Goal: Task Accomplishment & Management: Use online tool/utility

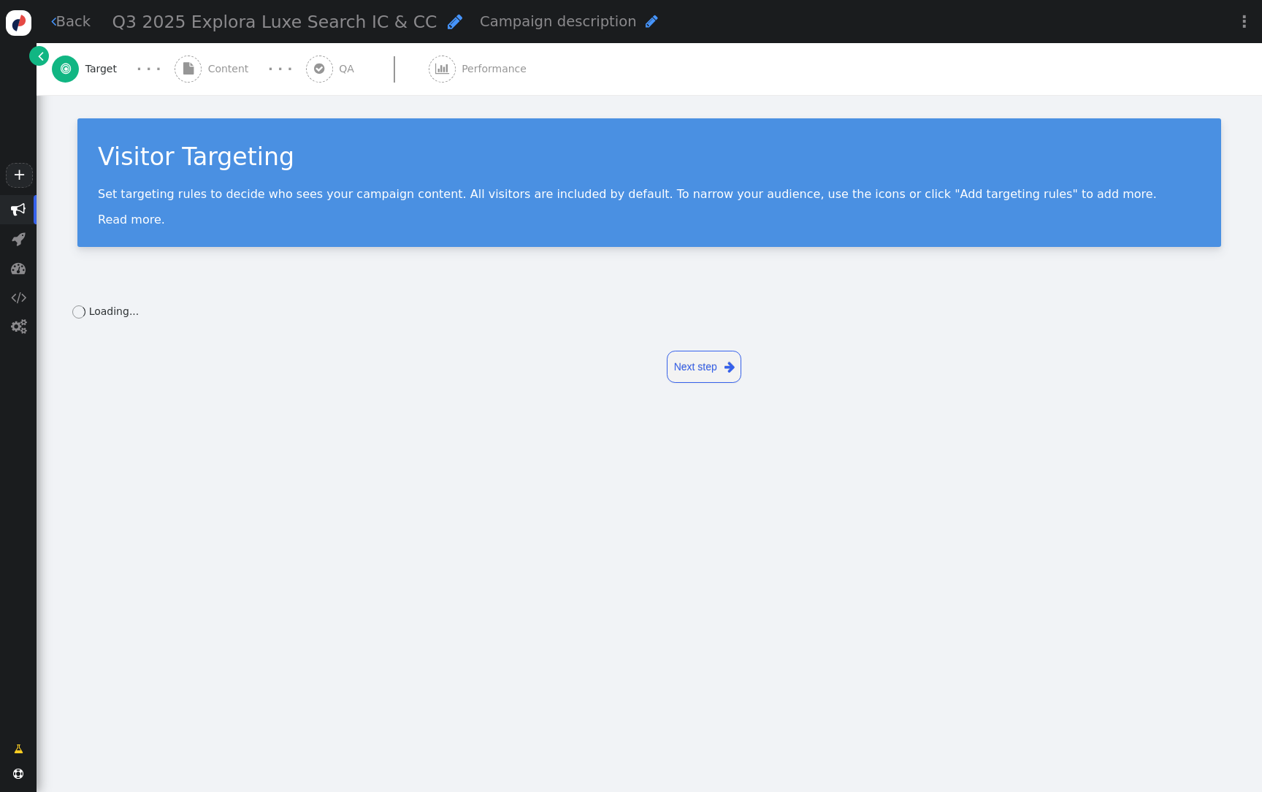
click at [241, 75] on span "Content" at bounding box center [231, 68] width 47 height 15
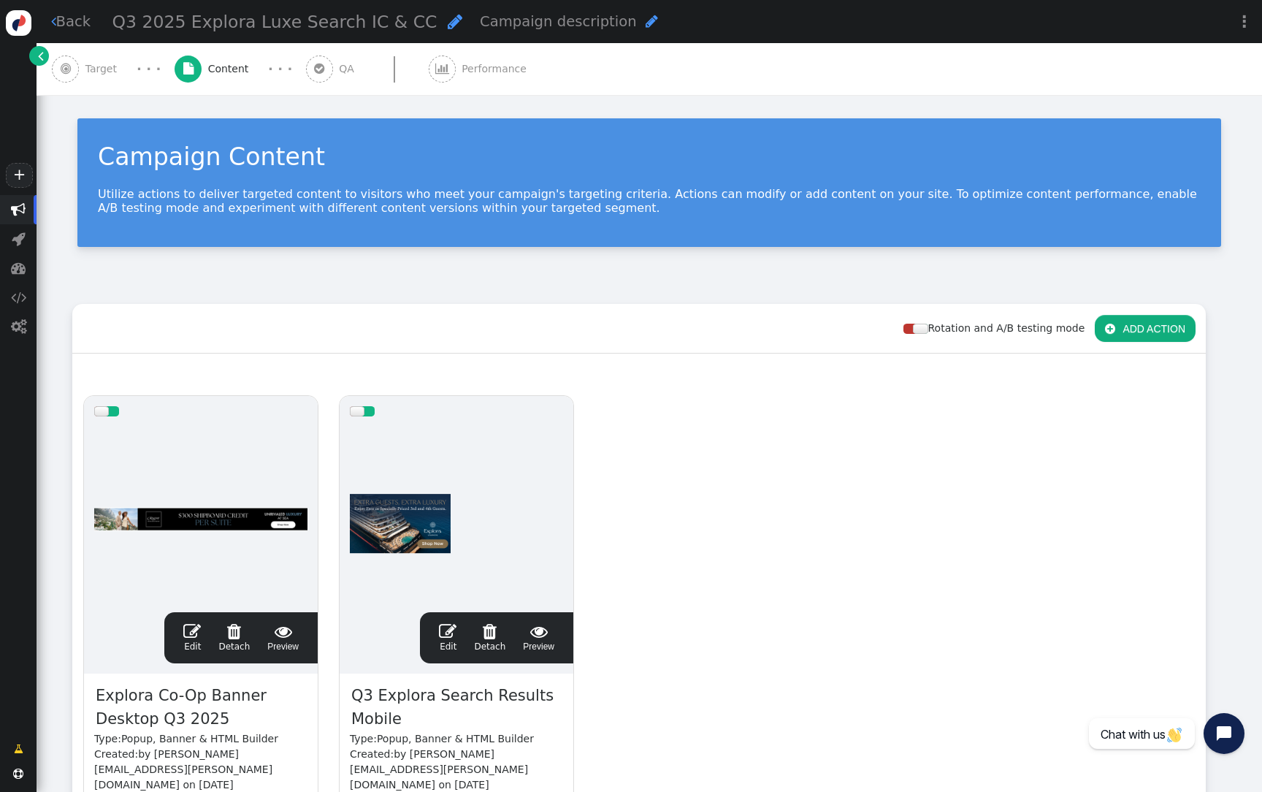
click at [240, 472] on div at bounding box center [200, 514] width 213 height 175
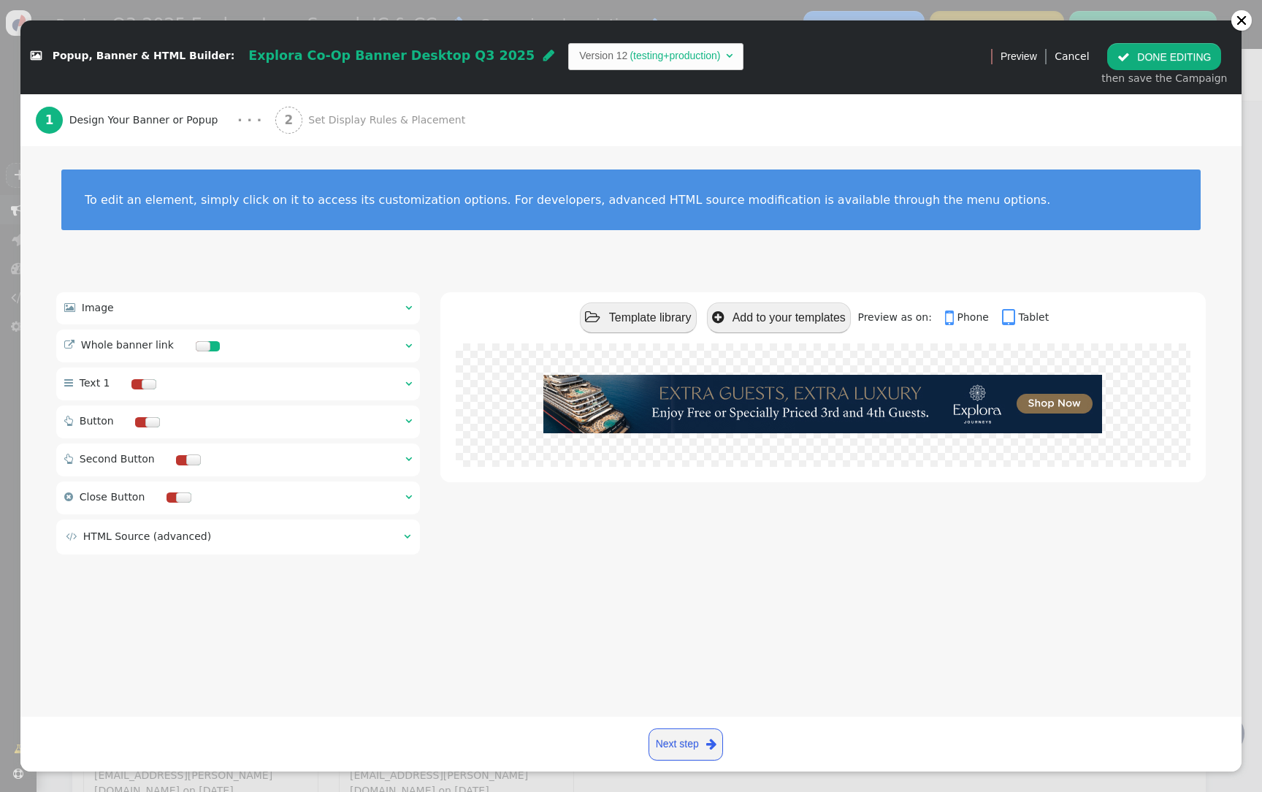
click at [1139, 57] on button " DONE EDITING" at bounding box center [1164, 56] width 114 height 26
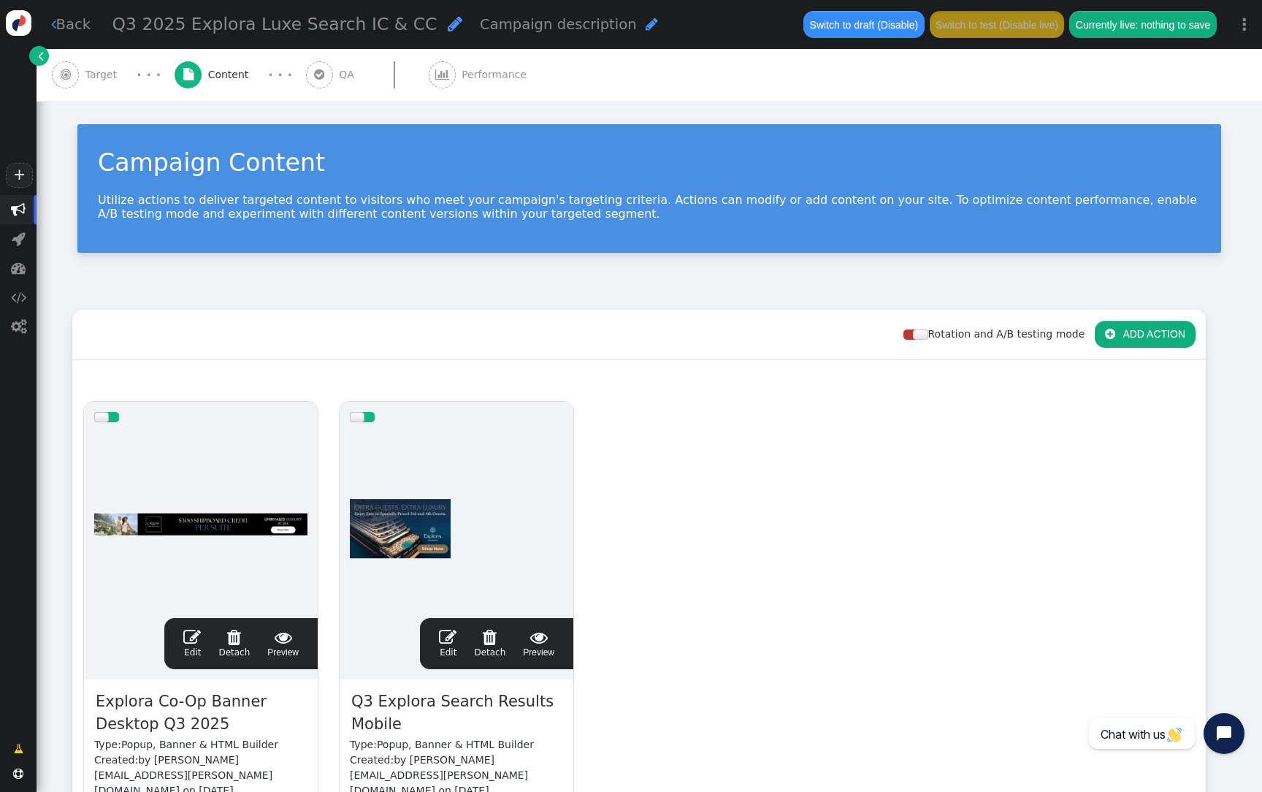
click at [354, 31] on span "Q3 2025 Explora Luxe Search IC & CC" at bounding box center [274, 24] width 325 height 20
click at [354, 31] on div "Q3 2025 Explora Luxe Search IC & CC  Campaign description " at bounding box center [449, 24] width 674 height 26
click at [337, 24] on span "Q3 2025 Explora Luxe Search IC & CC" at bounding box center [274, 24] width 325 height 20
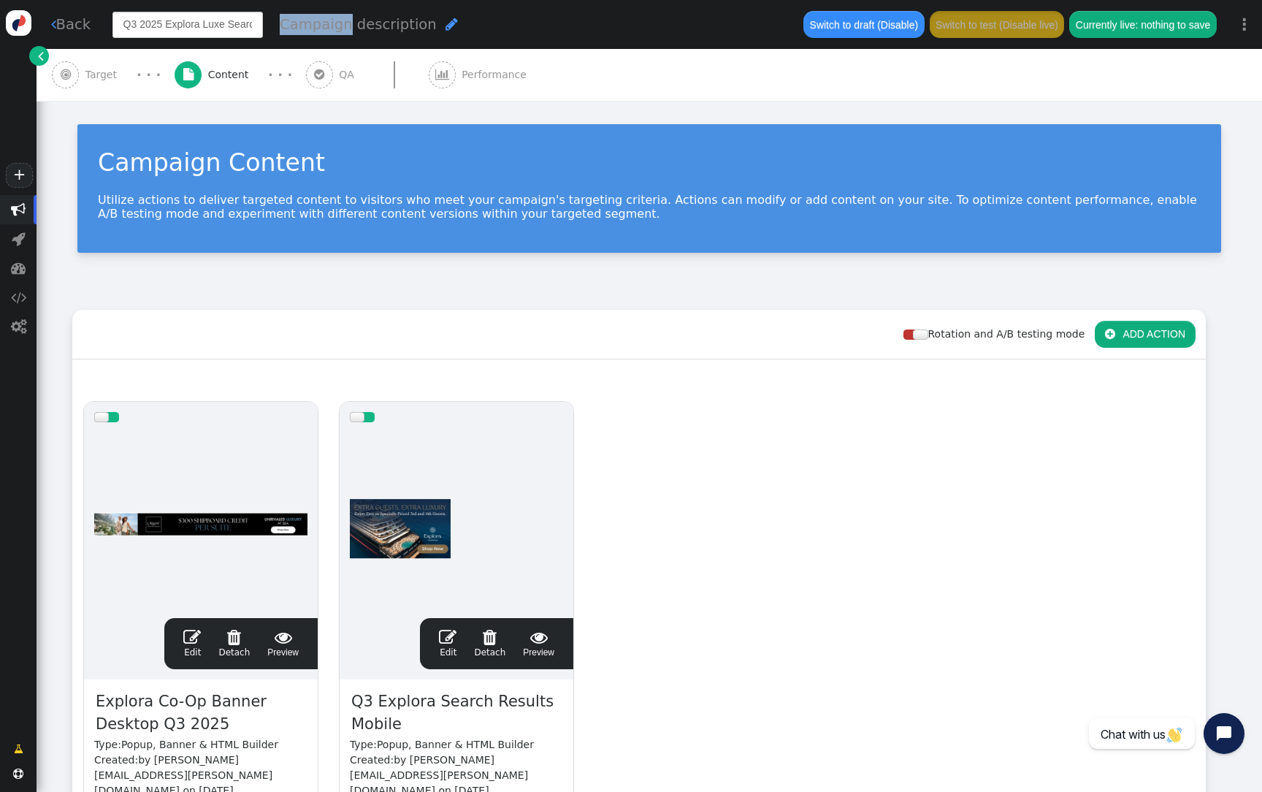
click at [337, 24] on div "Q3 2025 Explora Luxe Search IC & CC Campaign description " at bounding box center [449, 24] width 674 height 27
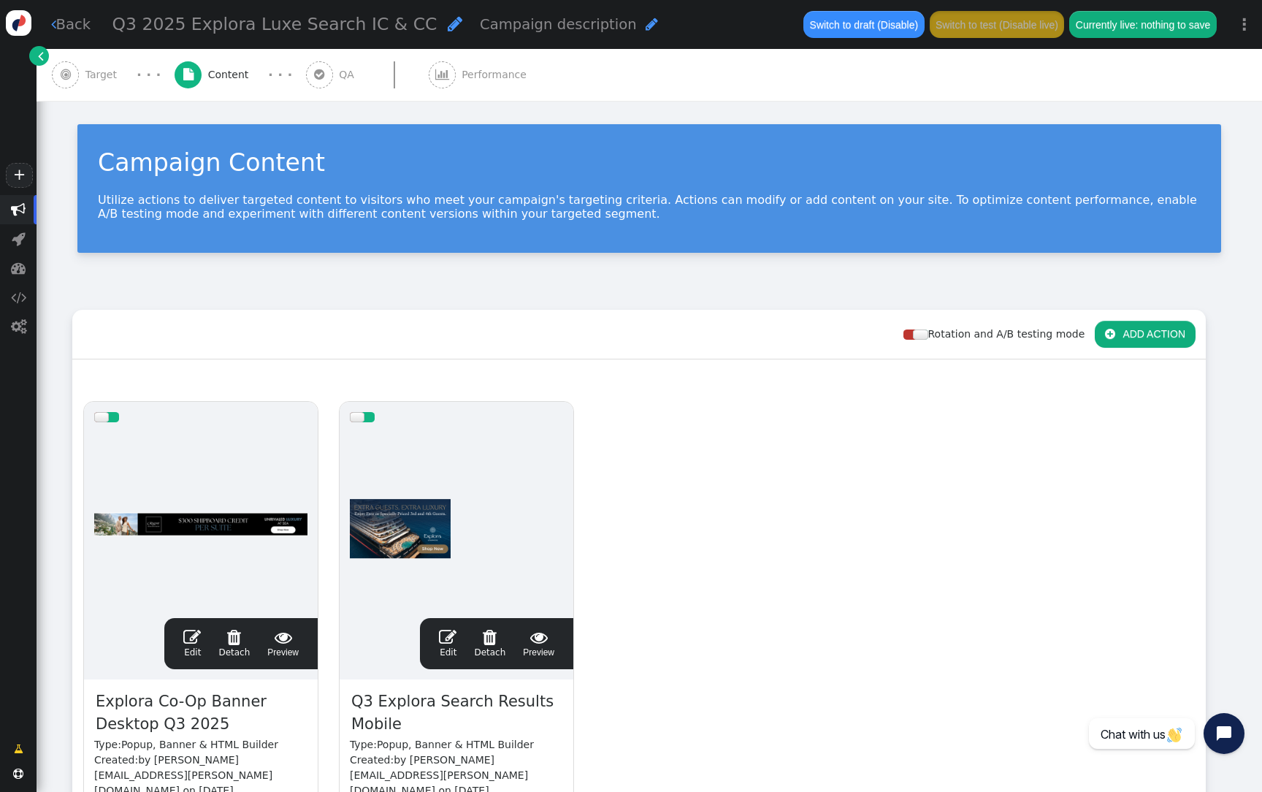
click at [215, 28] on span "Q3 2025 Explora Luxe Search IC & CC" at bounding box center [274, 24] width 325 height 20
click at [190, 28] on input "Q3 2025 Explora Luxe Search IC & CC" at bounding box center [187, 25] width 150 height 26
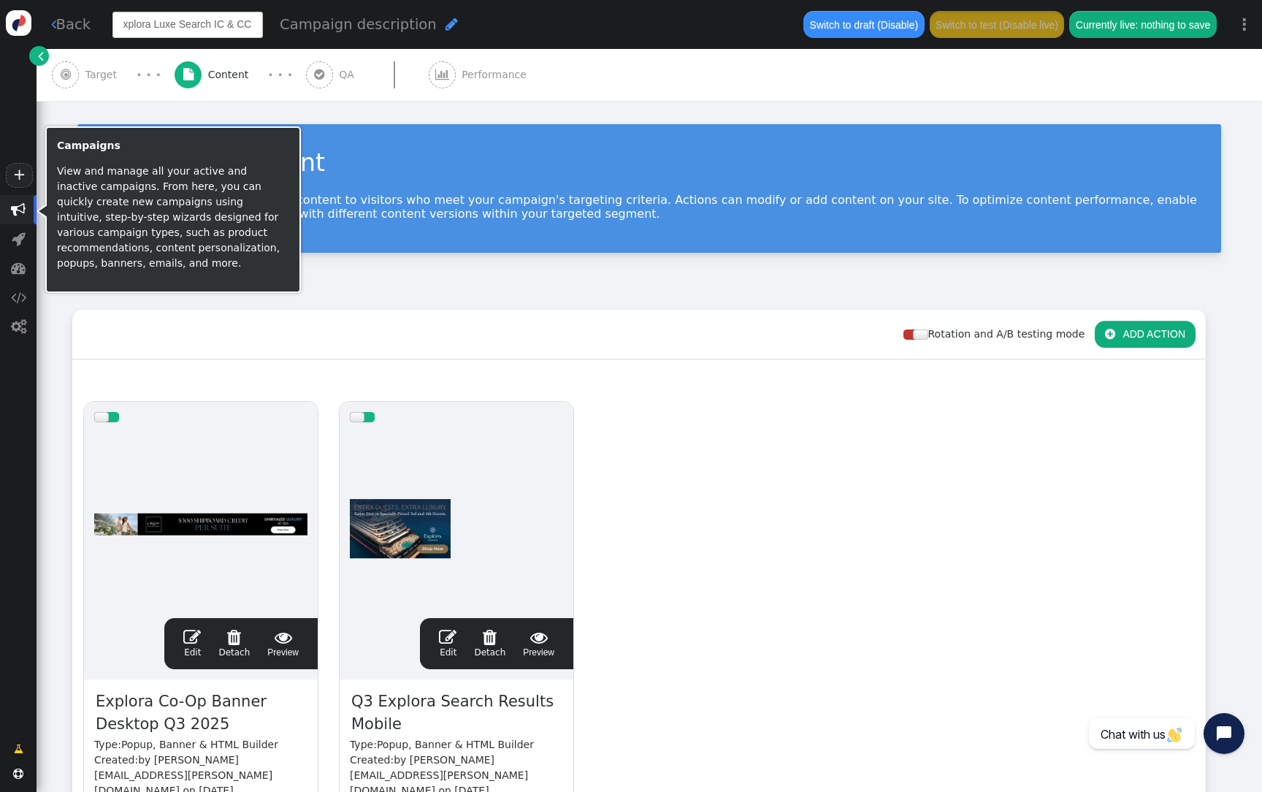
click at [18, 210] on span "" at bounding box center [18, 209] width 15 height 15
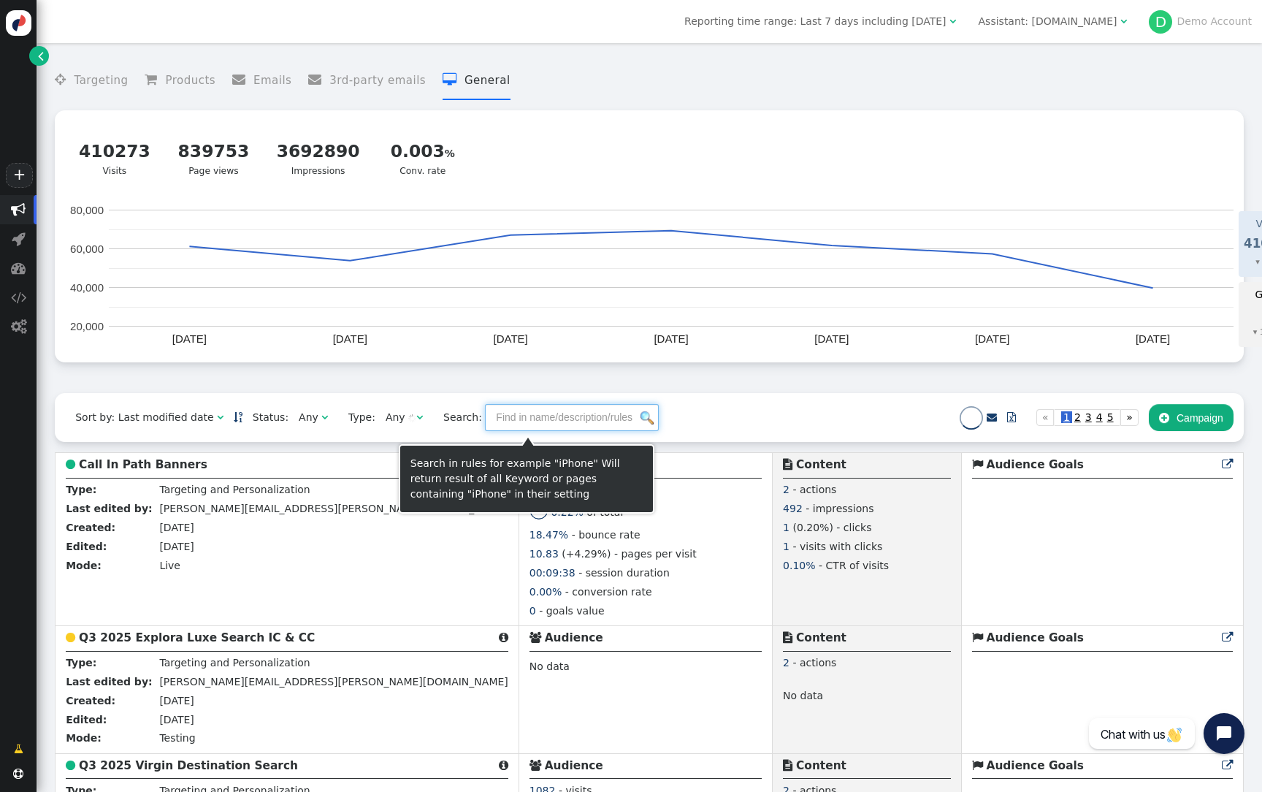
click at [494, 413] on input "text" at bounding box center [572, 417] width 174 height 26
paste input "Q3 2025 Explora Luxe Search IC & CC"
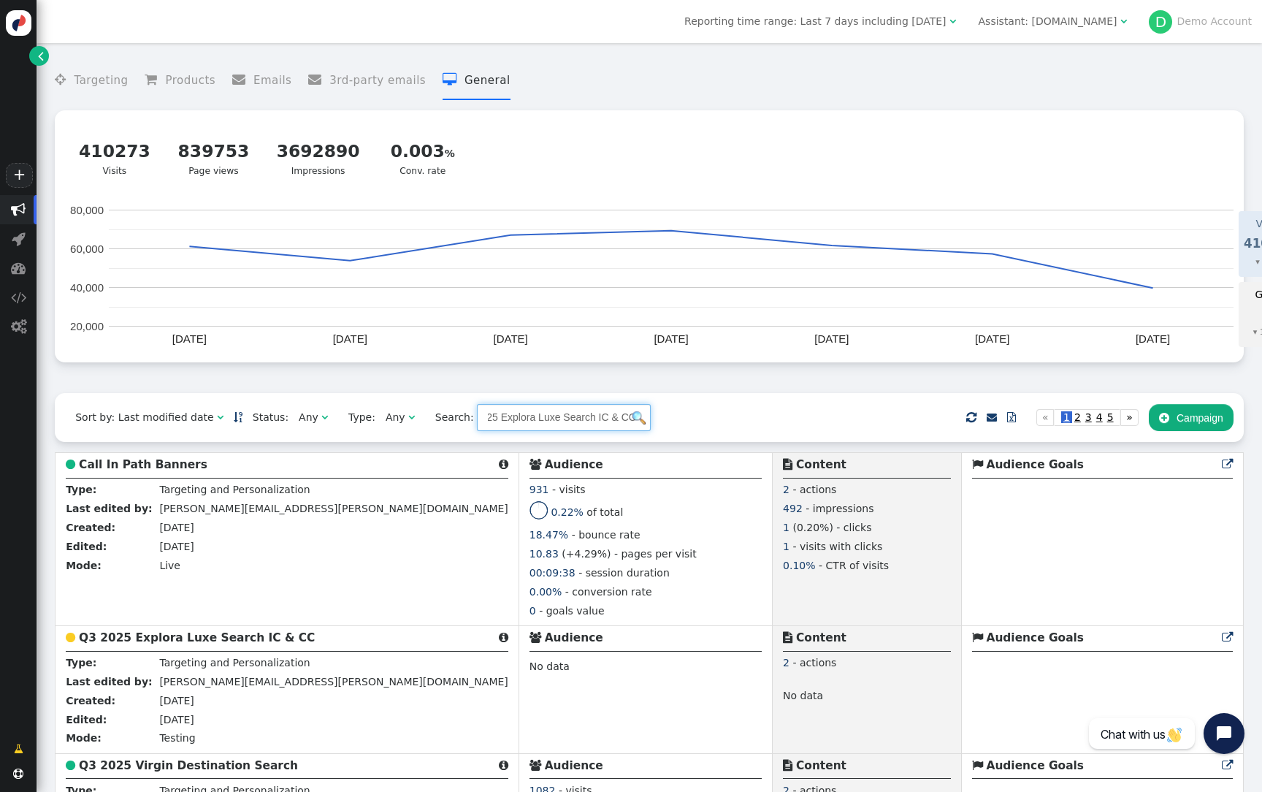
click at [515, 425] on input "Q3 2025 Explora Luxe Search IC & CC" at bounding box center [564, 417] width 174 height 26
click at [542, 429] on input "Q3 2025 Explora Luxe Search IC & CC" at bounding box center [564, 417] width 174 height 26
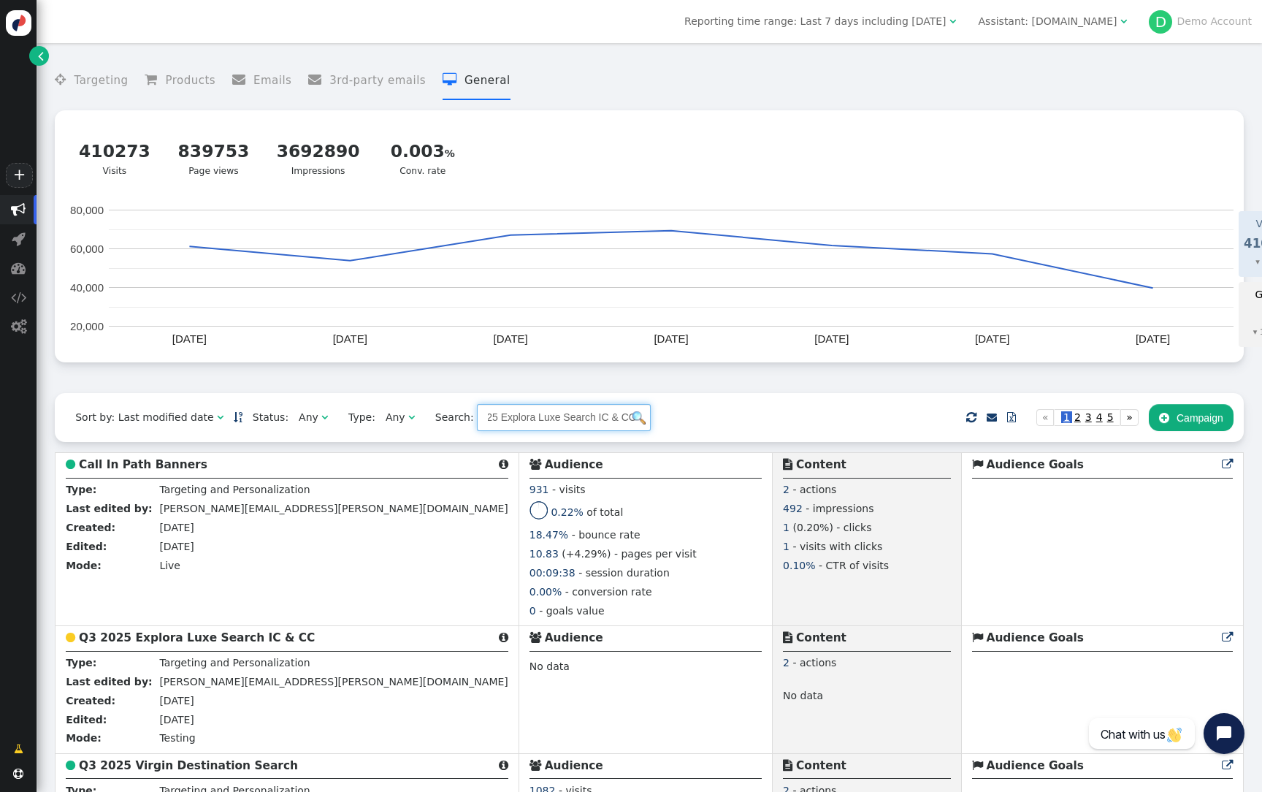
click at [542, 429] on input "Q3 2025 Explora Luxe Search IC & CC" at bounding box center [564, 417] width 174 height 26
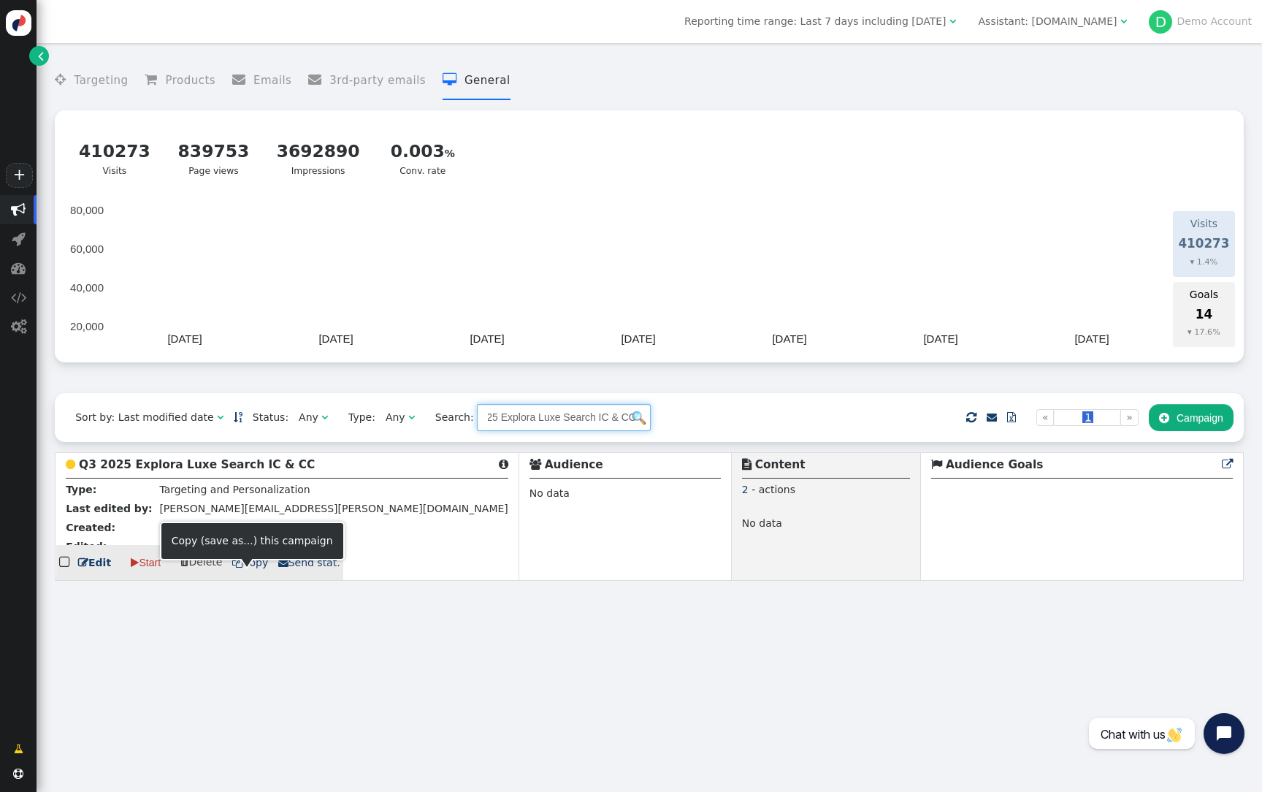
type input "Q3 2025 Explora Luxe Search IC & CC"
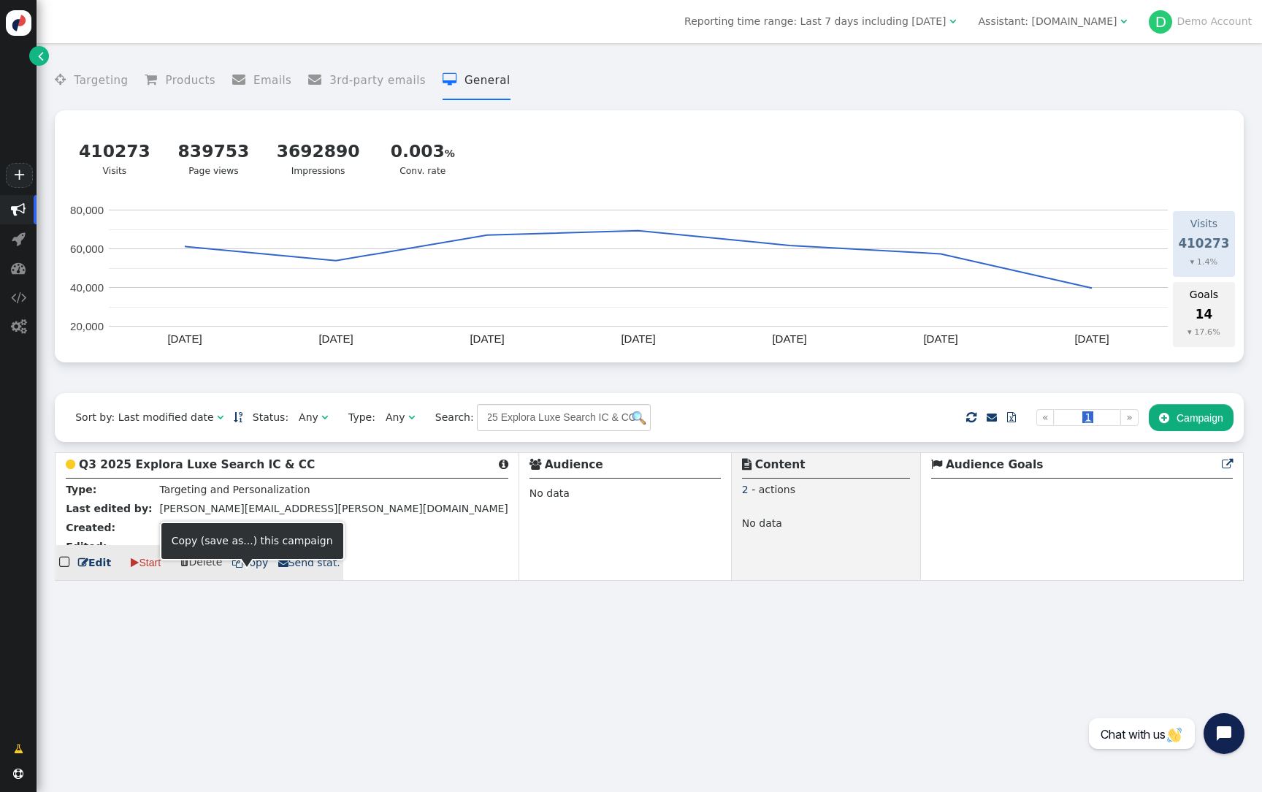
scroll to position [0, 0]
click at [245, 568] on span " Copy" at bounding box center [250, 563] width 37 height 12
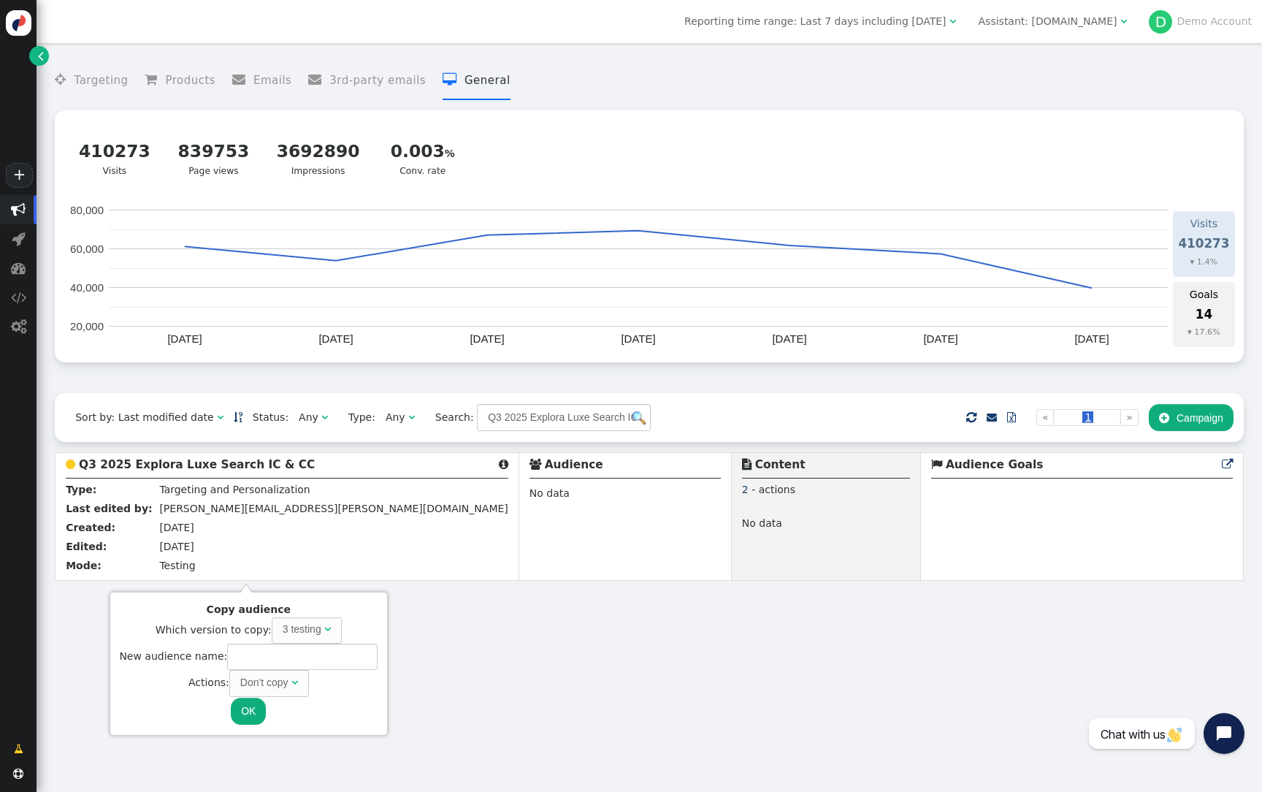
click at [281, 677] on div "Don't copy" at bounding box center [264, 682] width 48 height 15
click at [288, 654] on input "text" at bounding box center [302, 657] width 150 height 26
paste input "Q3 2025 Explora Luxe Search IC & CC"
type input "Q3 2025 Explora Luxe Search IC & CC COPY"
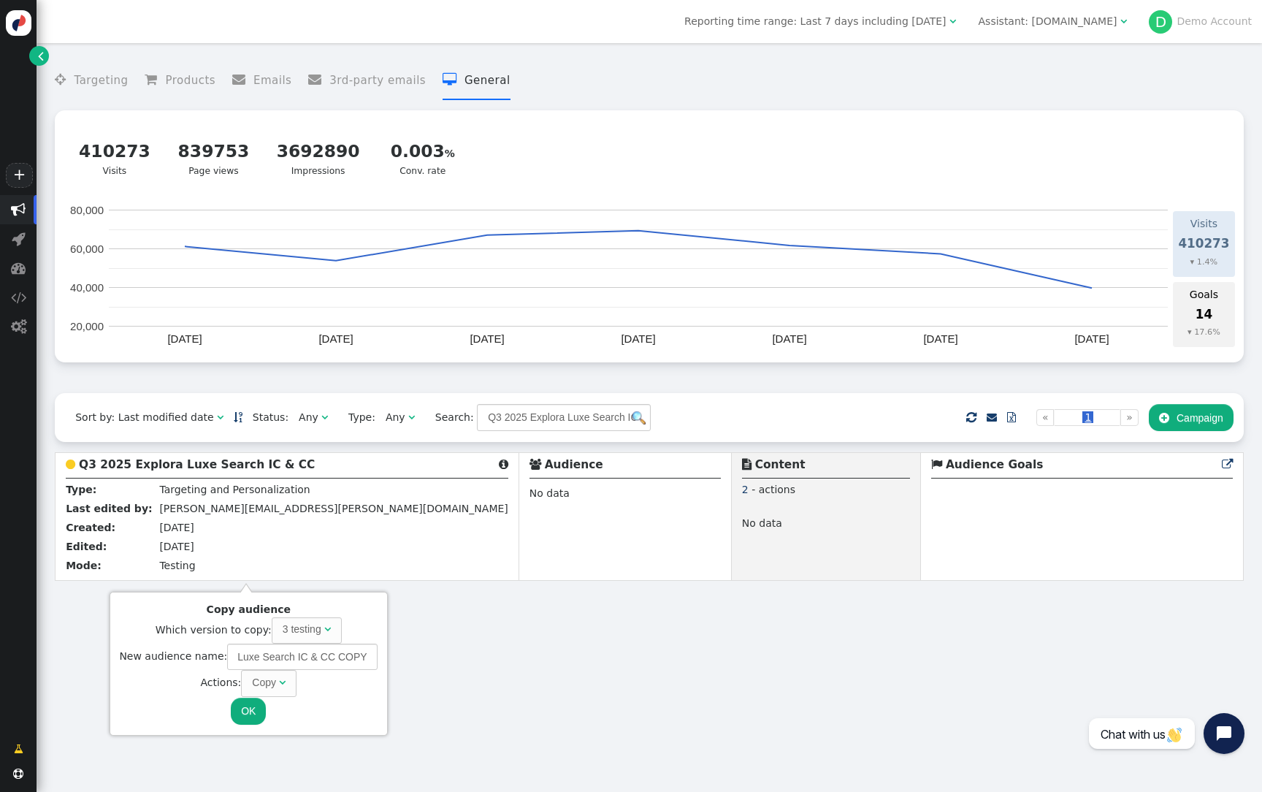
scroll to position [0, 0]
click at [253, 709] on button "OK" at bounding box center [248, 711] width 35 height 26
click at [544, 560] on td " Audience No data" at bounding box center [625, 517] width 213 height 128
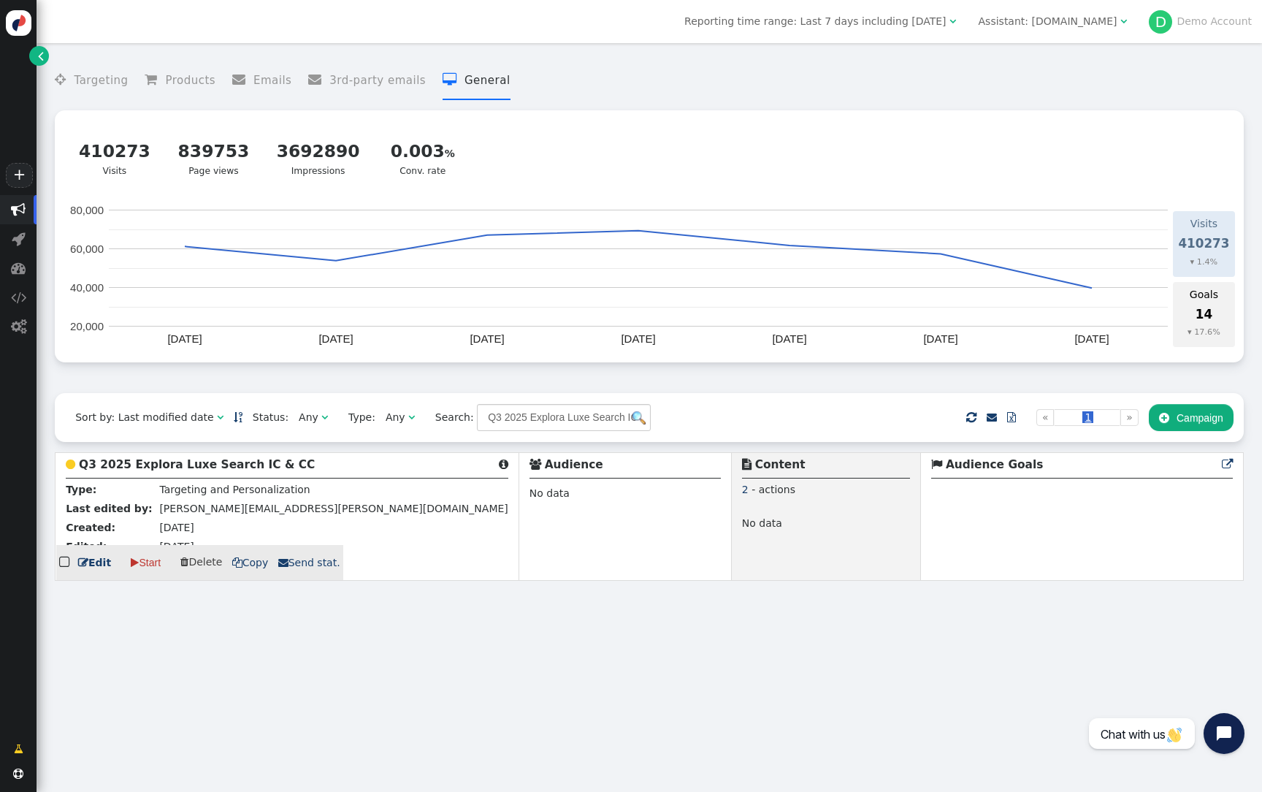
click at [64, 572] on span "" at bounding box center [65, 562] width 13 height 20
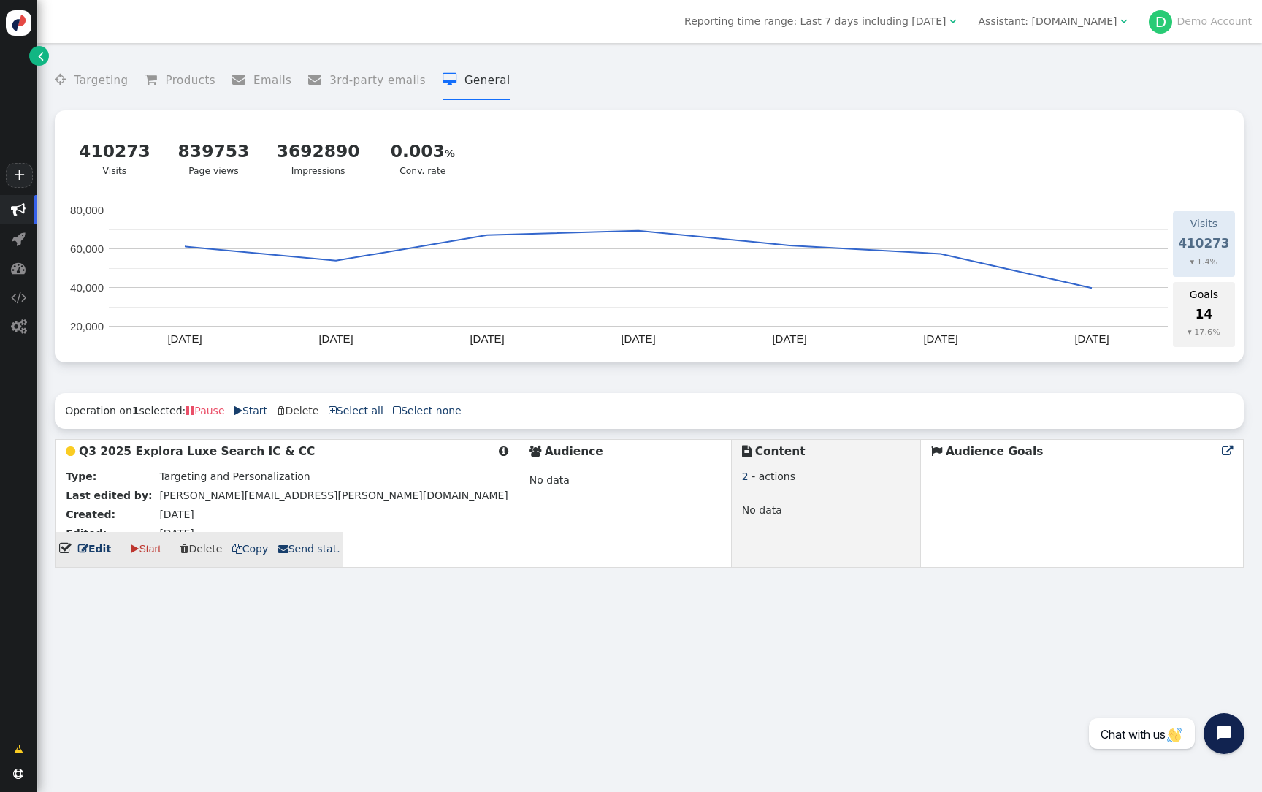
click at [206, 456] on b "Q3 2025 Explora Luxe Search IC & CC" at bounding box center [197, 451] width 236 height 13
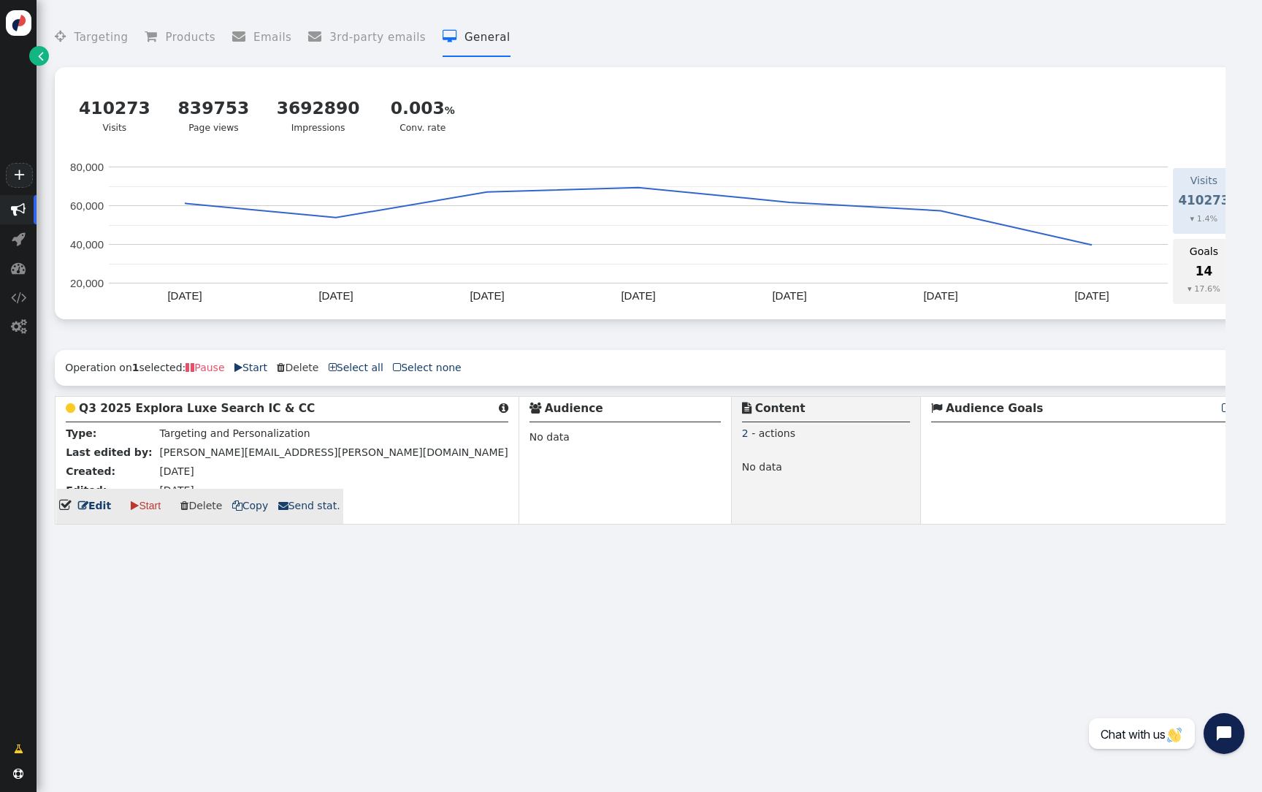
click at [206, 456] on div " Back Campaign name  Campaign description  Save as draft Publish for test Pu…" at bounding box center [650, 374] width 1226 height 749
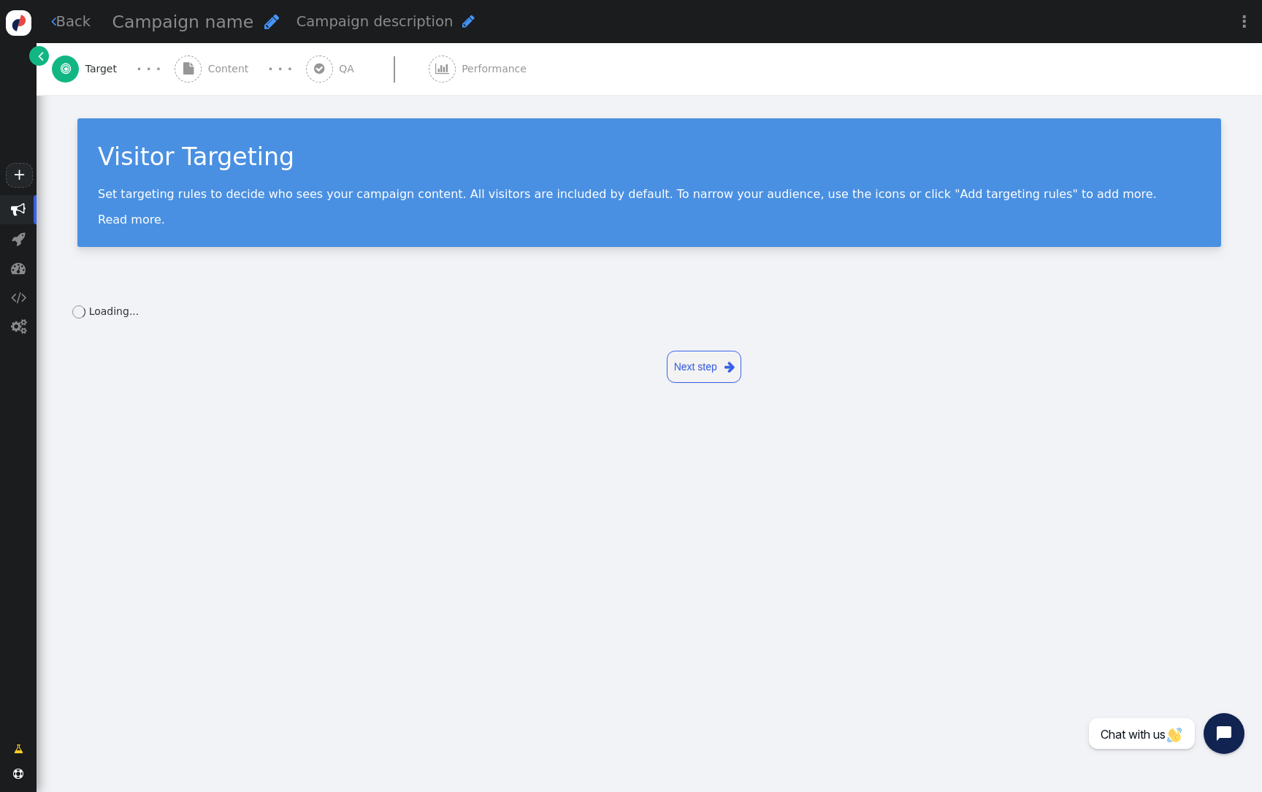
click at [234, 84] on div " Content" at bounding box center [215, 69] width 80 height 52
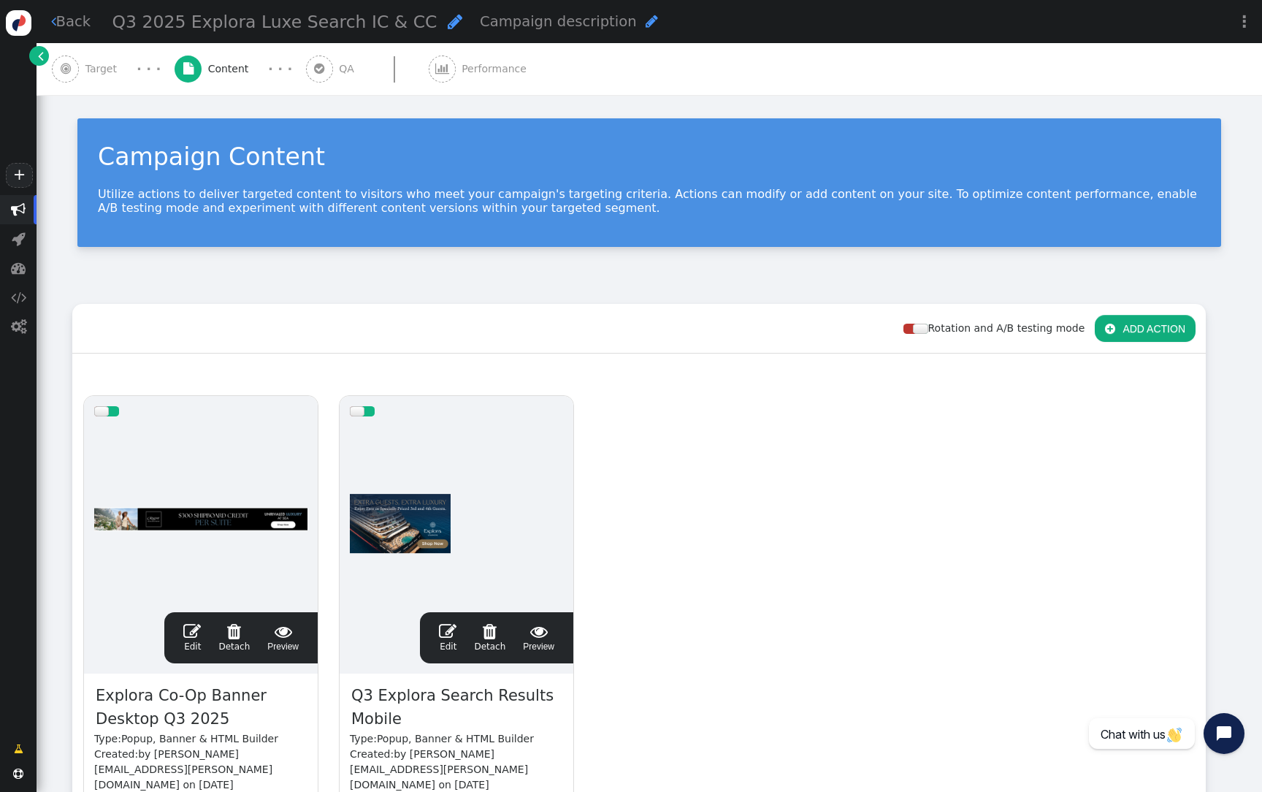
click at [250, 497] on div at bounding box center [200, 514] width 213 height 175
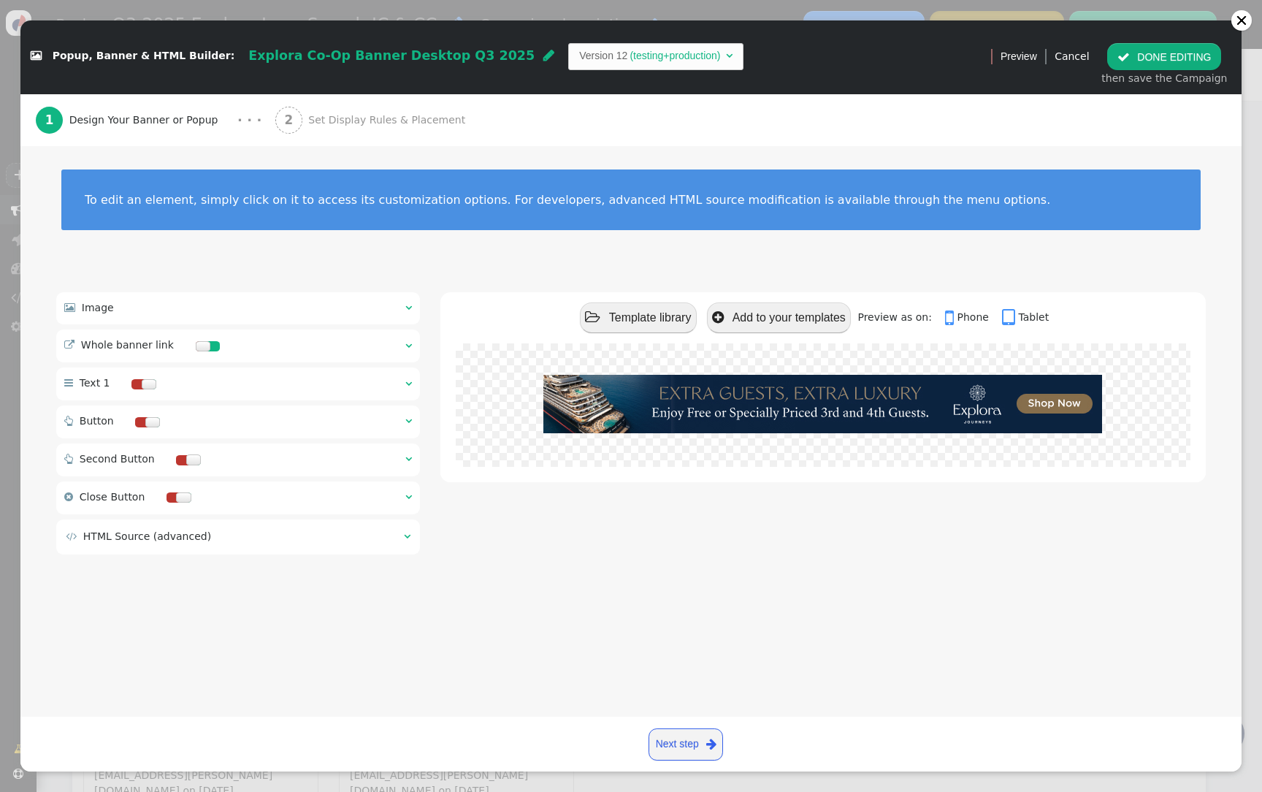
click at [226, 316] on div " Image  " at bounding box center [238, 308] width 364 height 32
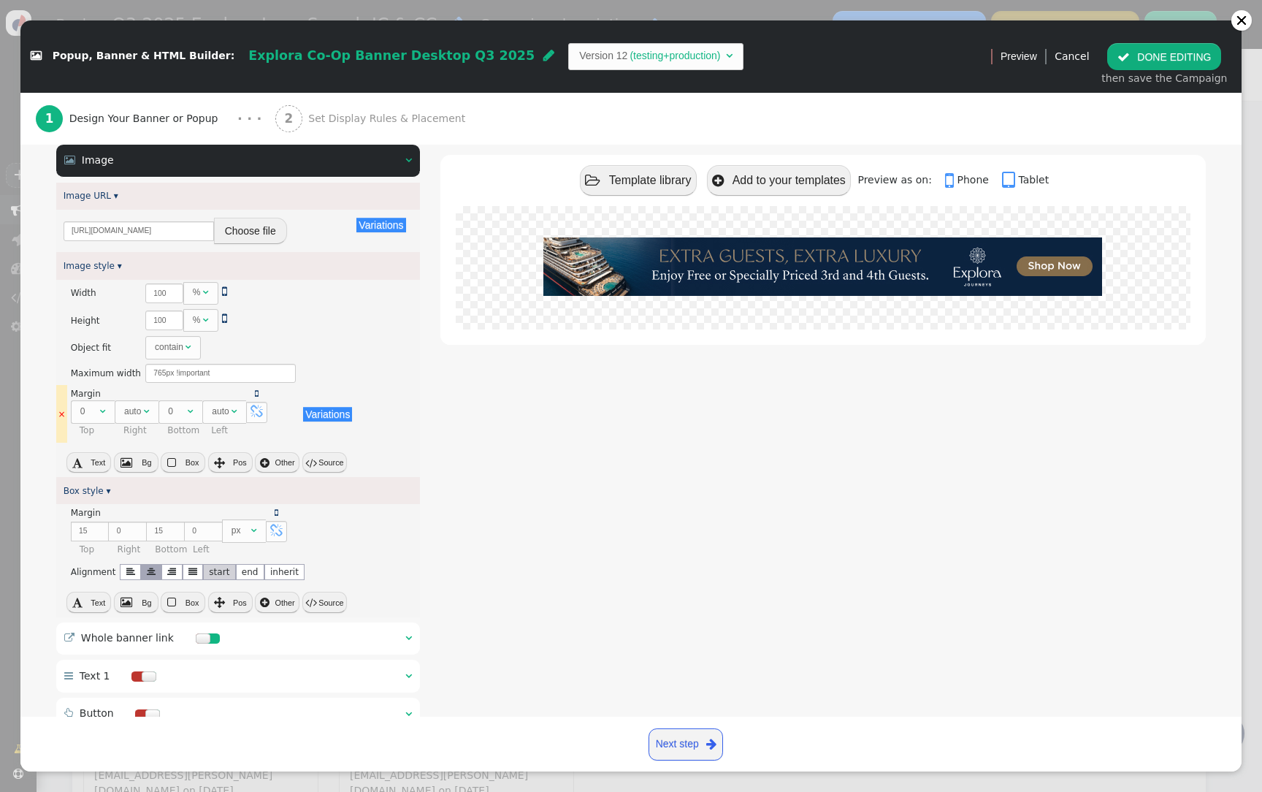
scroll to position [188, 0]
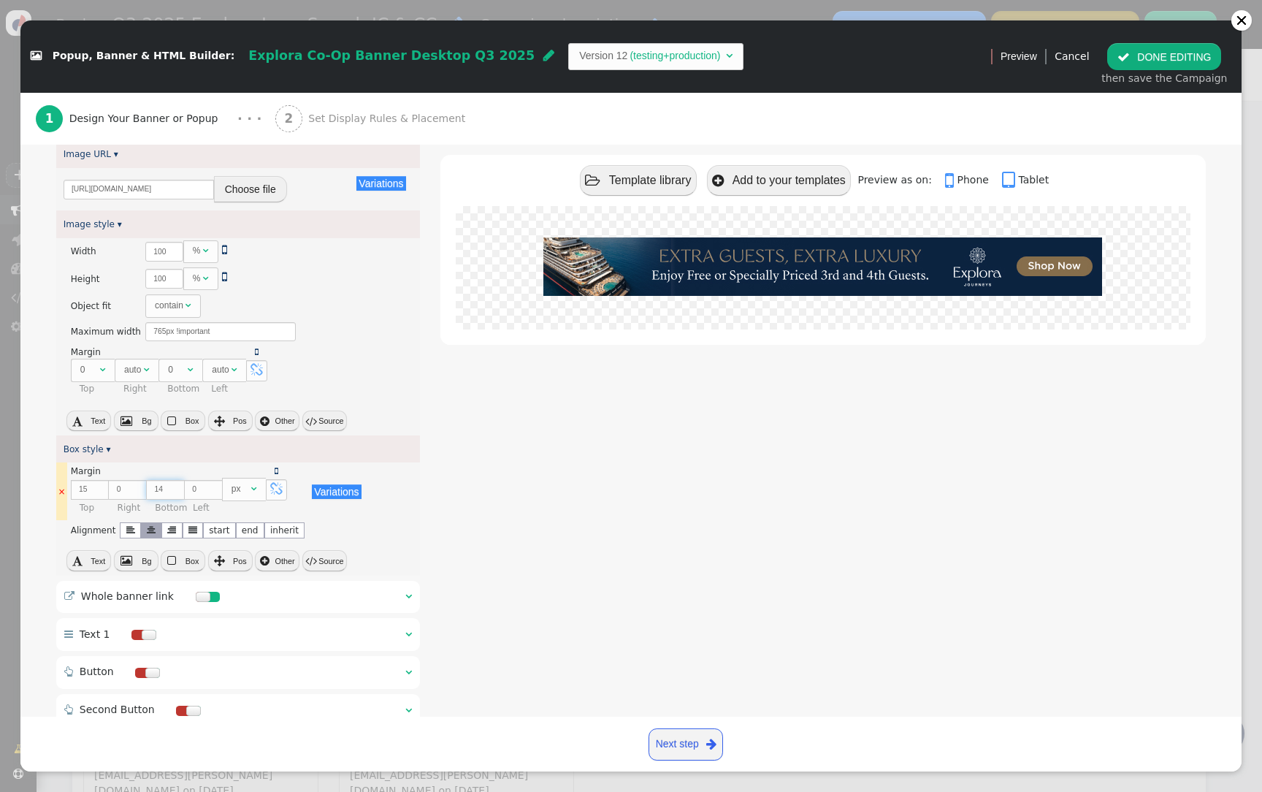
type input "14"
click at [177, 493] on input "14" at bounding box center [165, 490] width 38 height 20
click at [1158, 69] on button " DONE EDITING" at bounding box center [1164, 56] width 114 height 26
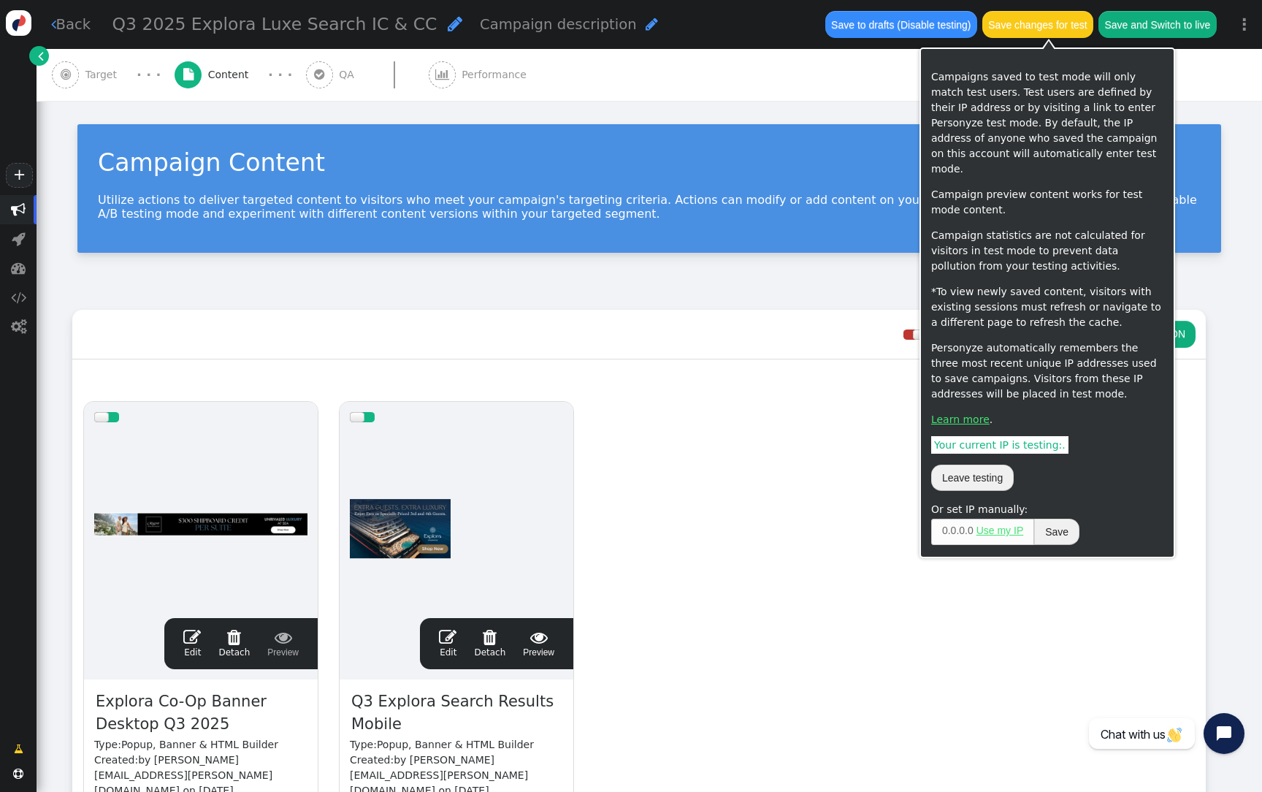
click at [1022, 28] on button "Save changes for test" at bounding box center [1037, 24] width 111 height 26
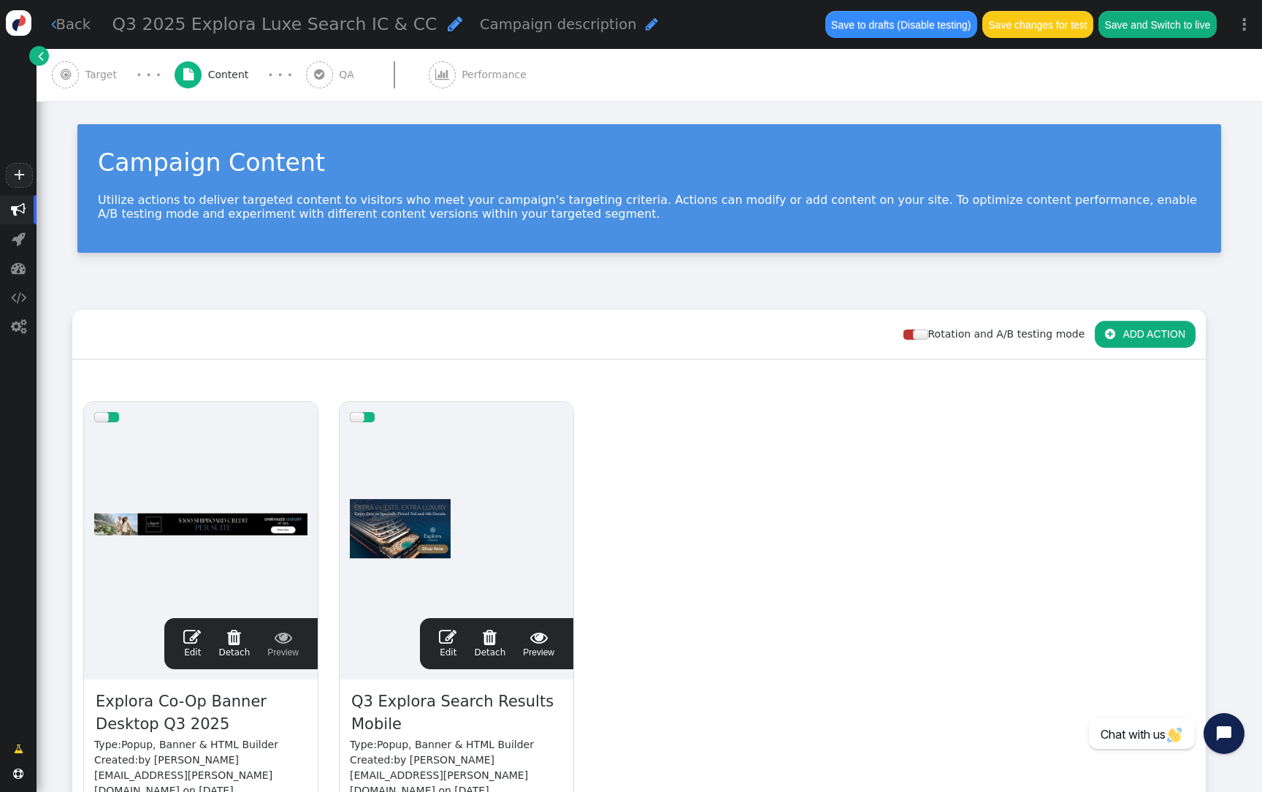
click at [1170, 27] on button "Save and Switch to live" at bounding box center [1158, 24] width 118 height 26
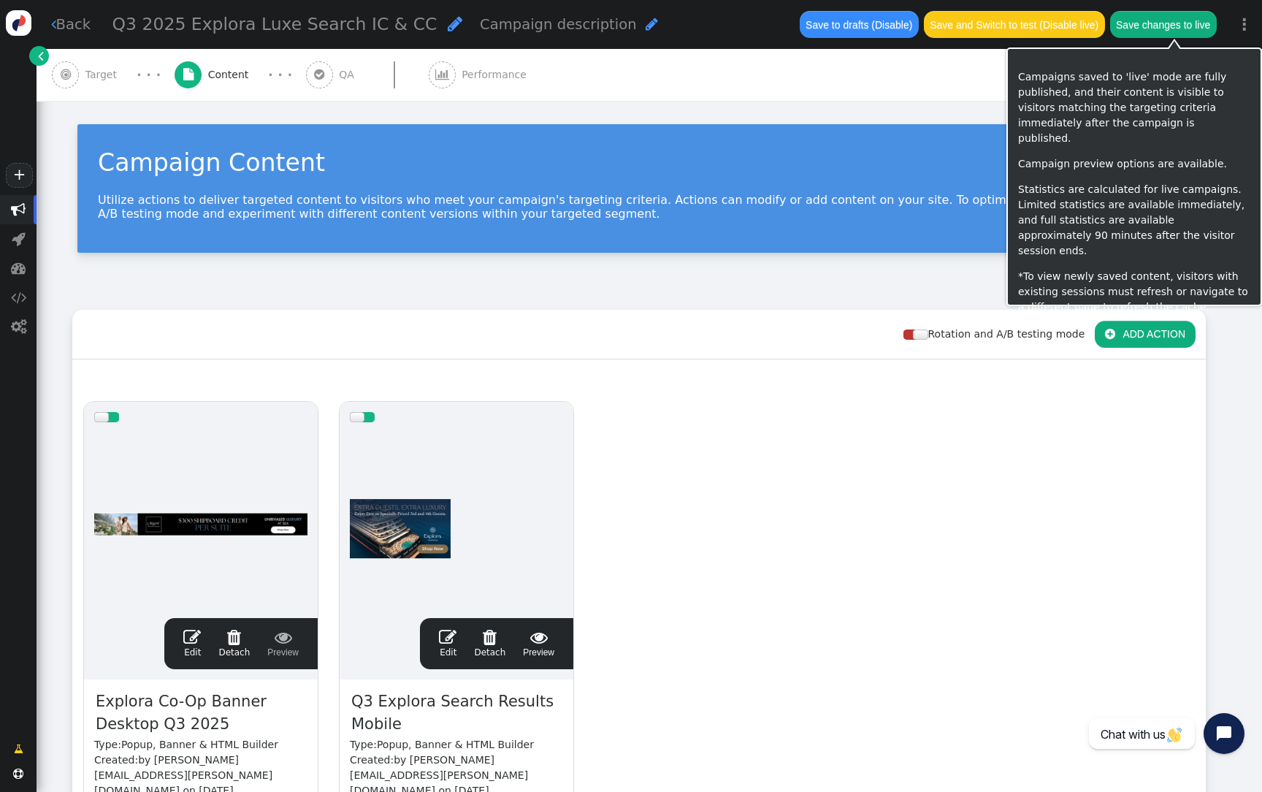
click at [1162, 29] on button "Save changes to live" at bounding box center [1163, 24] width 107 height 26
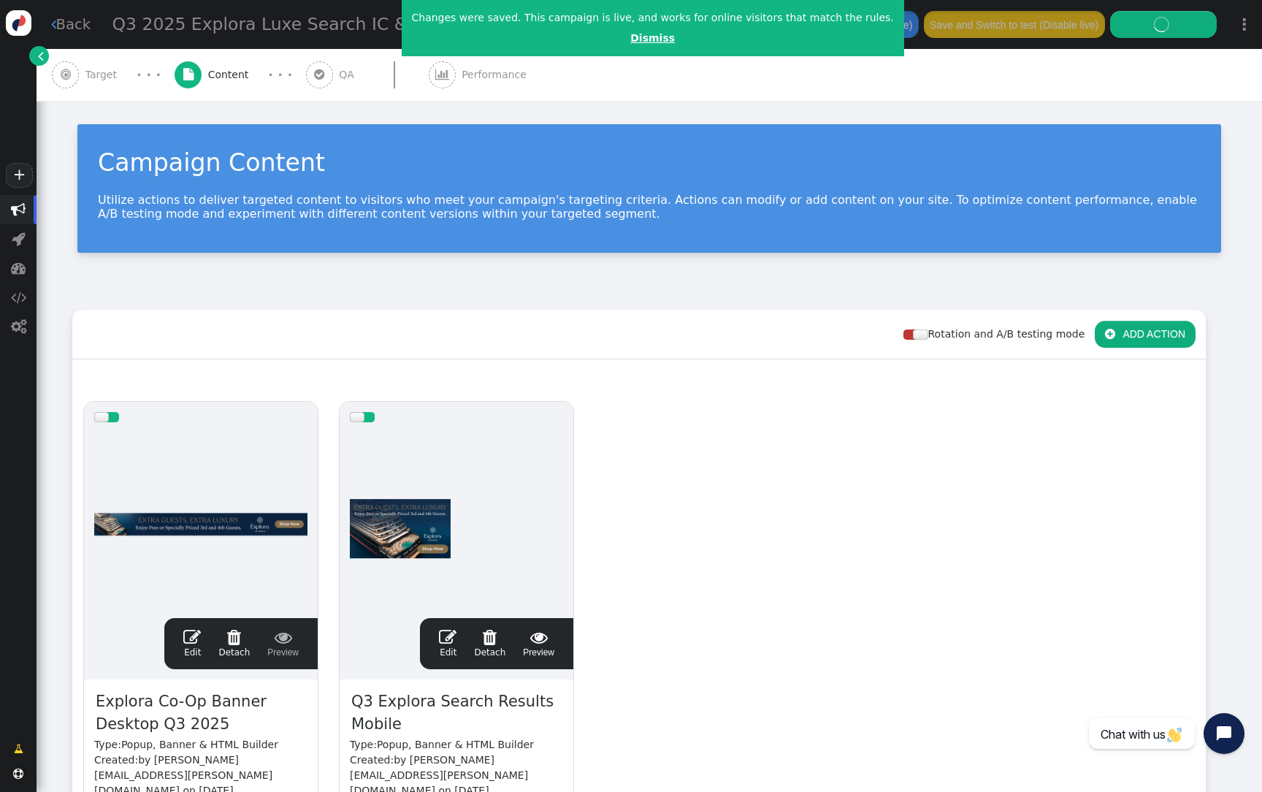
click at [635, 42] on link "Dismiss" at bounding box center [652, 38] width 45 height 12
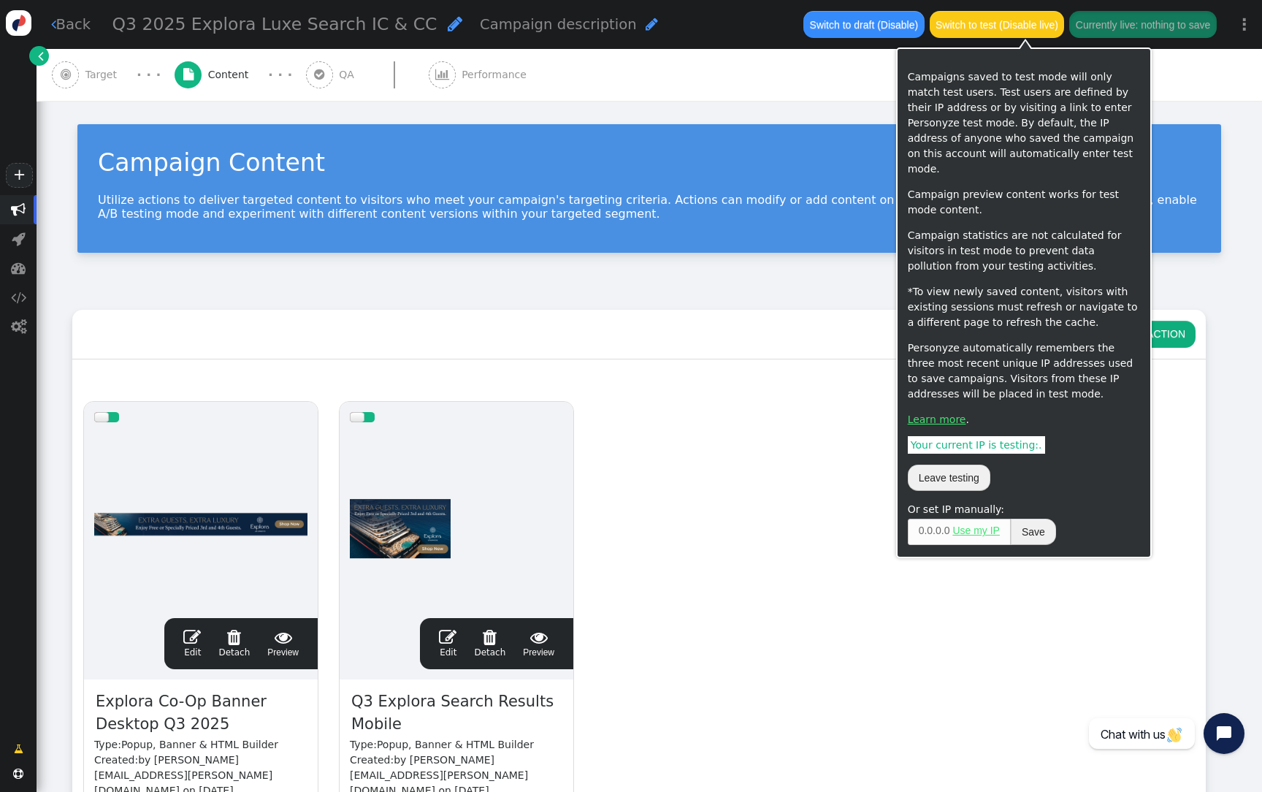
click at [1002, 30] on button "Switch to test (Disable live)" at bounding box center [997, 24] width 135 height 26
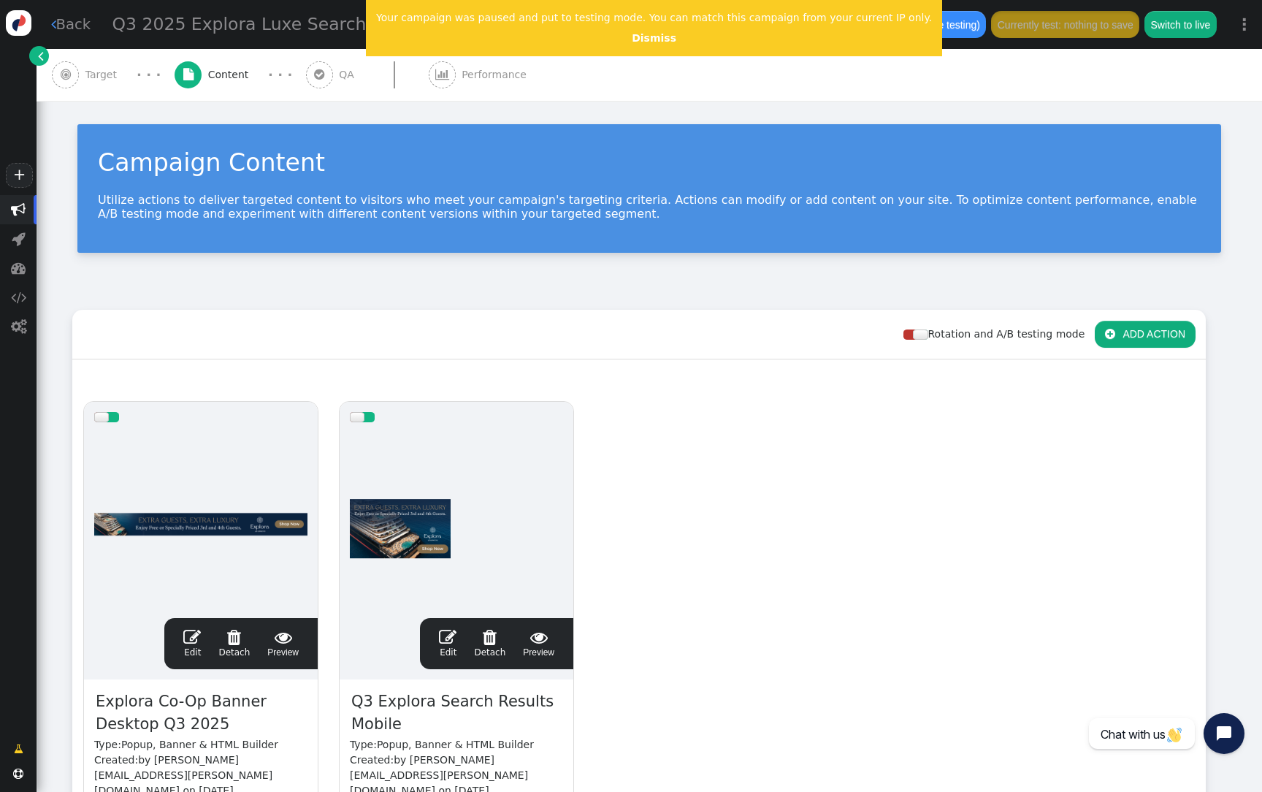
click at [459, 500] on div at bounding box center [456, 519] width 213 height 175
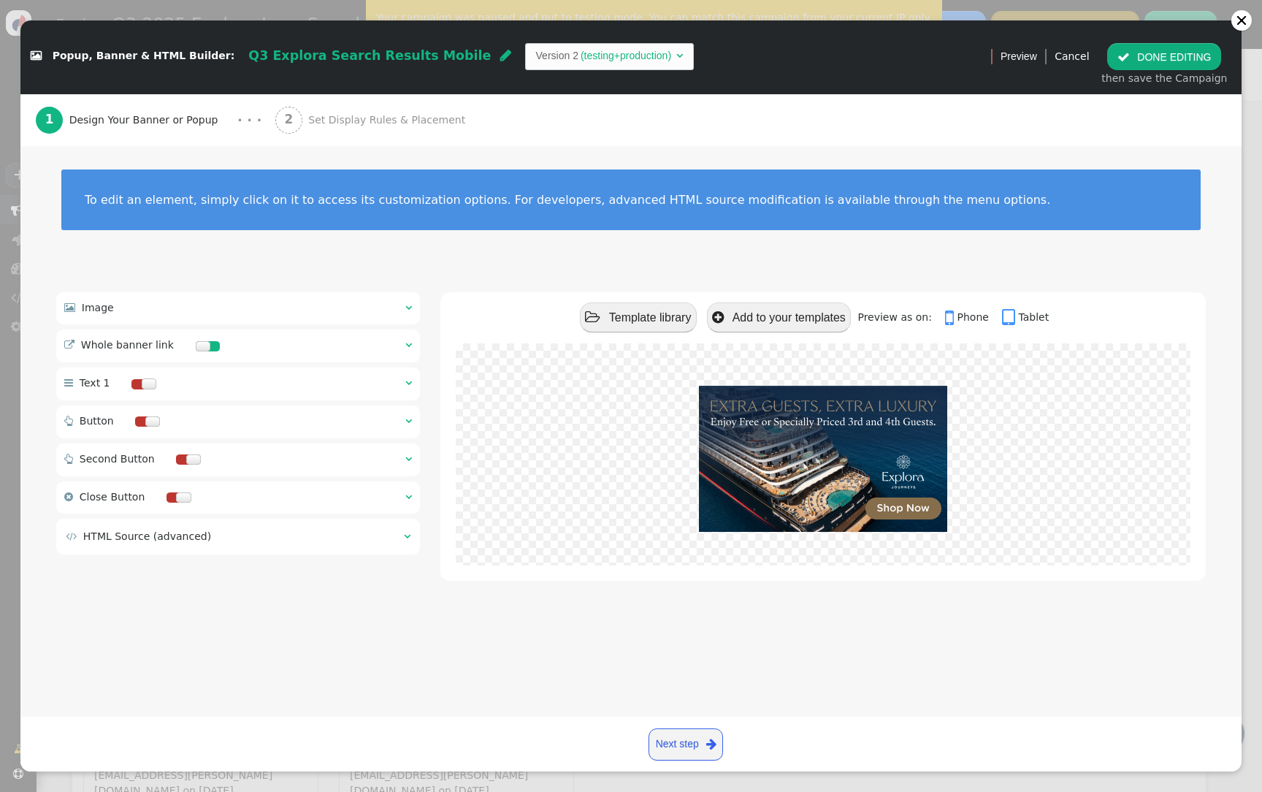
click at [298, 305] on div " Image  " at bounding box center [238, 308] width 364 height 32
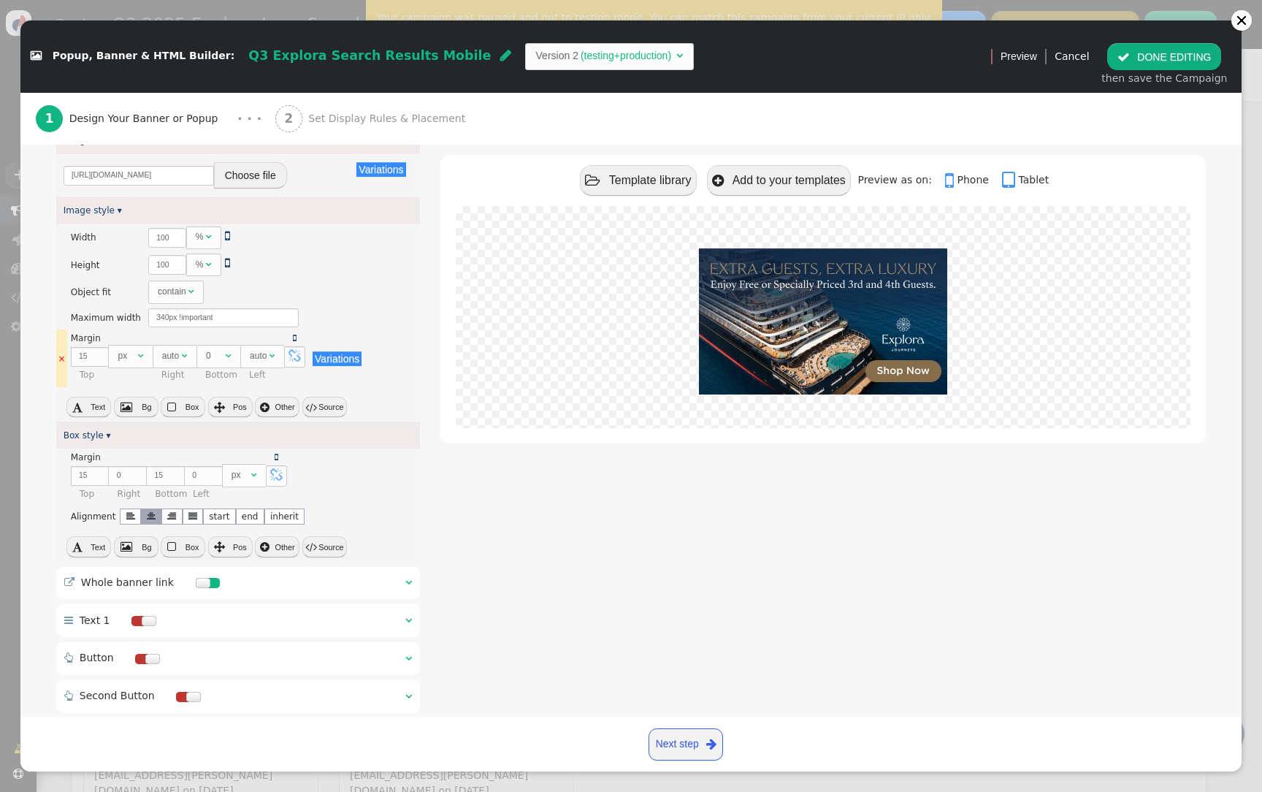
scroll to position [202, 0]
click at [1123, 62] on button " DONE EDITING" at bounding box center [1164, 56] width 114 height 26
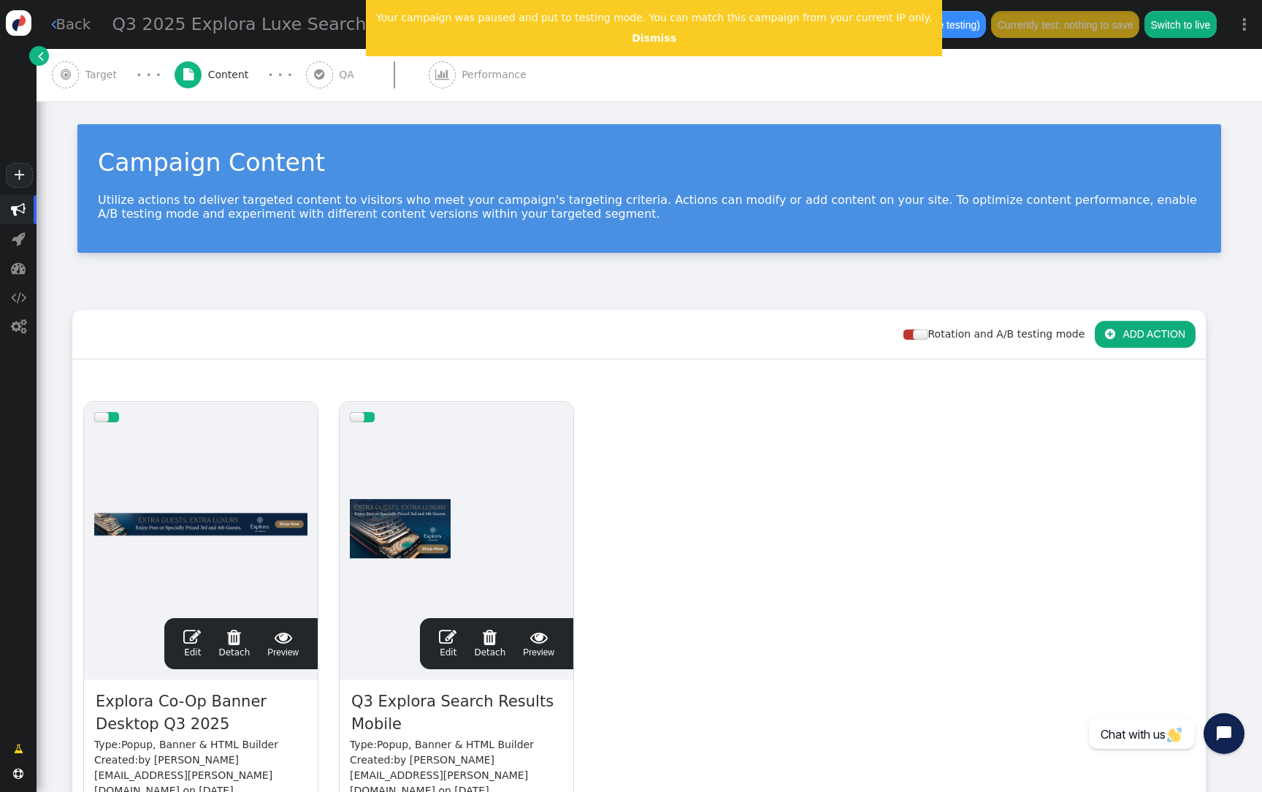
click at [259, 428] on div "drag this" at bounding box center [201, 417] width 234 height 31
click at [224, 537] on div at bounding box center [200, 519] width 213 height 175
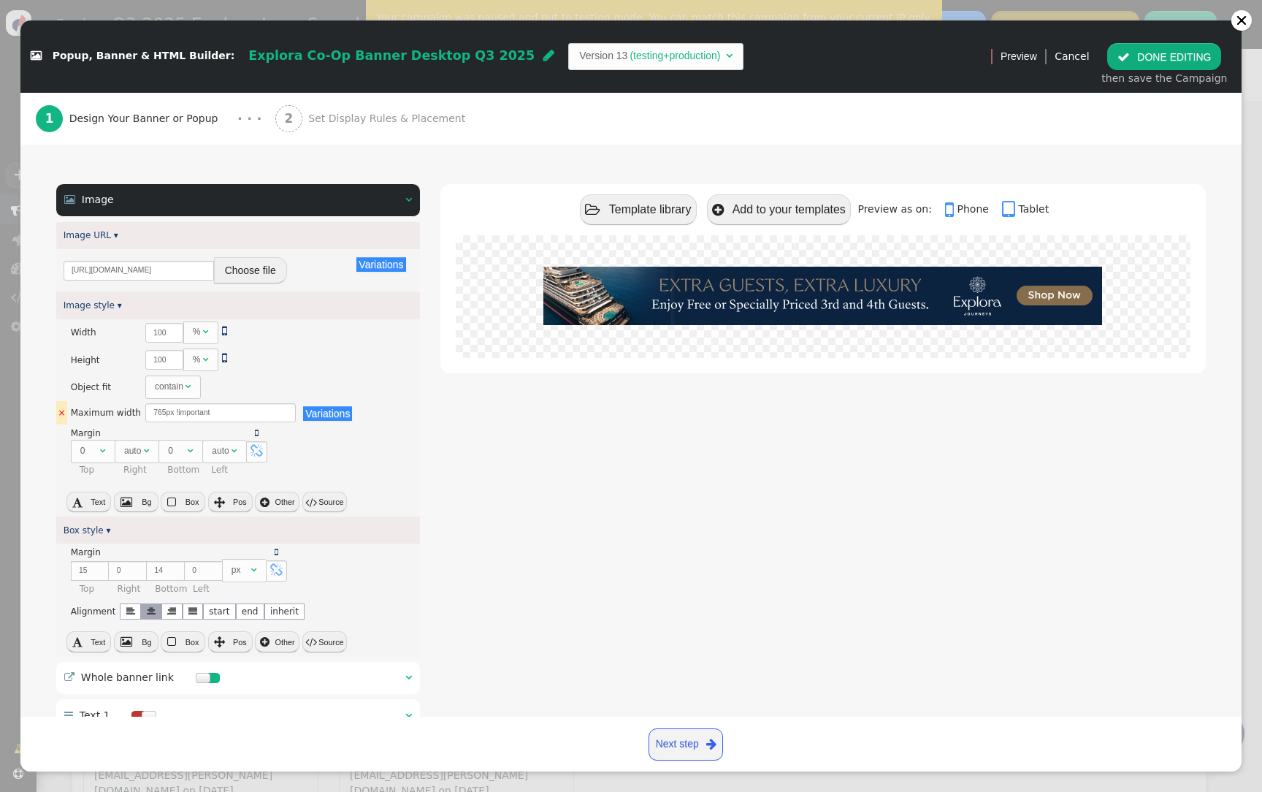
scroll to position [123, 0]
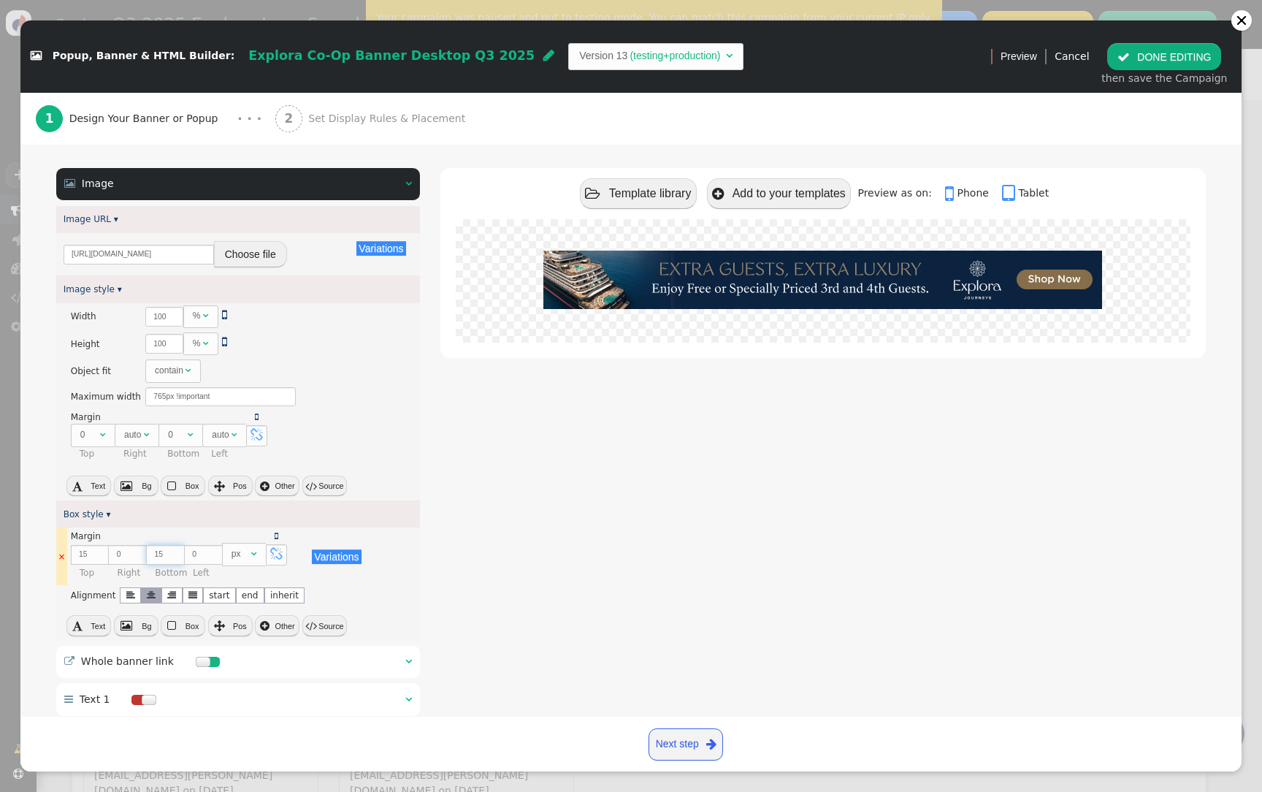
type input "15"
click at [175, 551] on input "15" at bounding box center [165, 555] width 38 height 20
click at [1193, 49] on button " DONE EDITING" at bounding box center [1164, 56] width 114 height 26
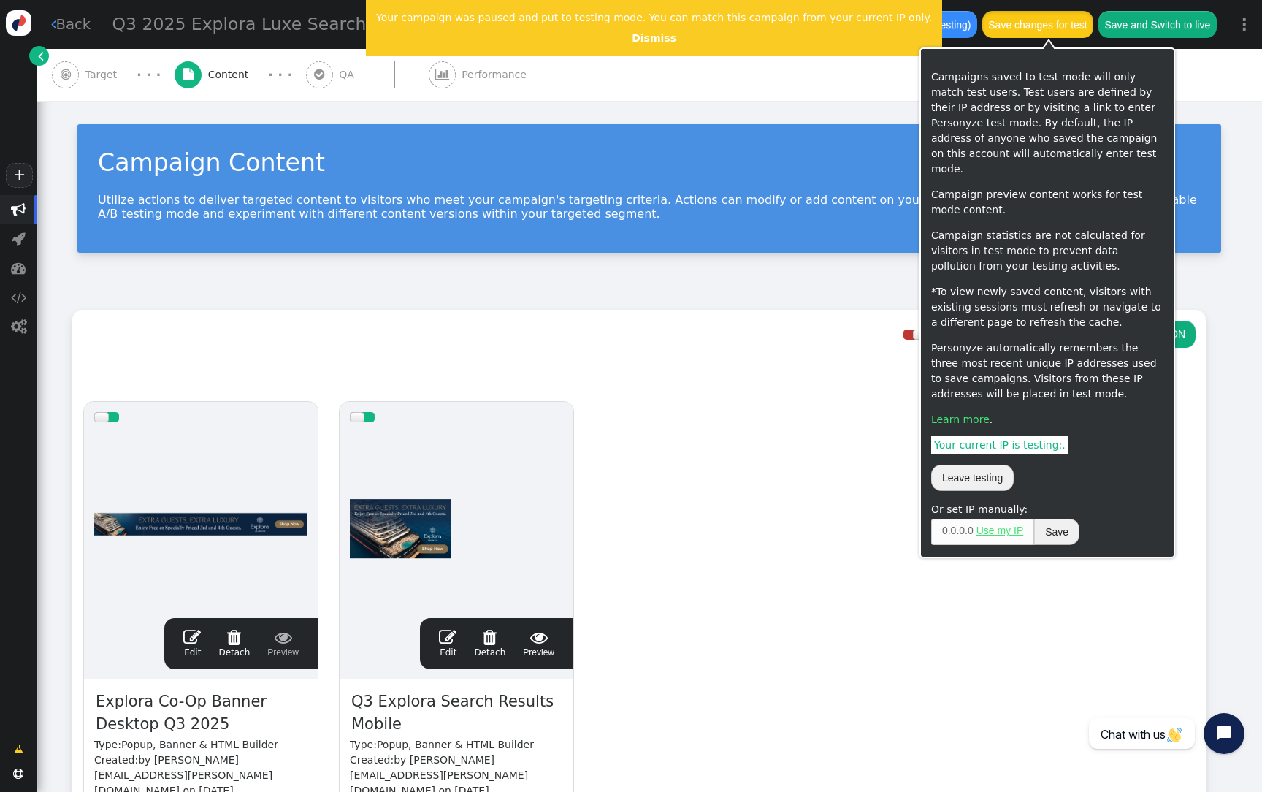
click at [1051, 23] on button "Save changes for test" at bounding box center [1037, 24] width 111 height 26
